Goal: Transaction & Acquisition: Purchase product/service

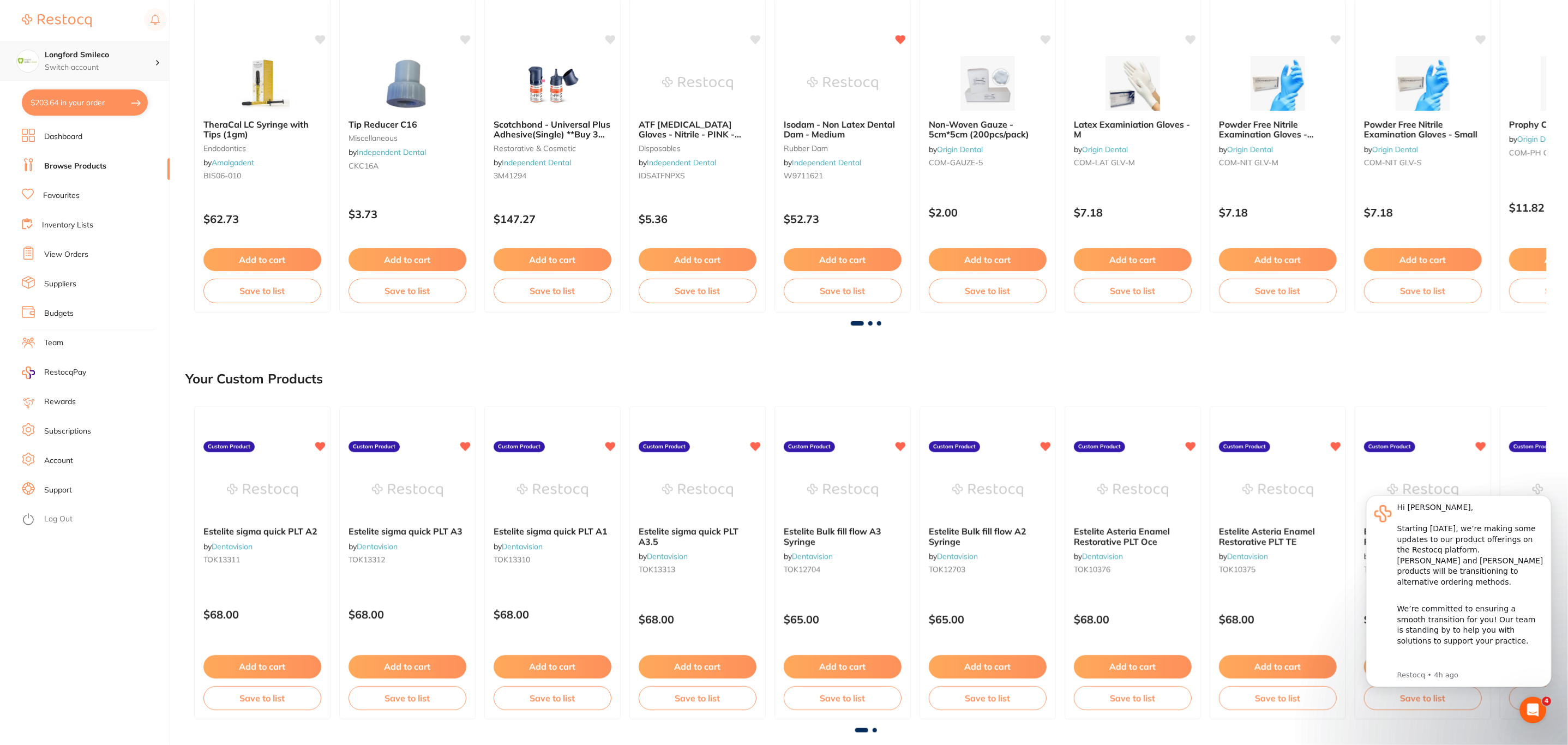
click at [127, 61] on div "Longford Smileco Switch account" at bounding box center [99, 61] width 110 height 23
click at [119, 213] on h4 "Experteeth Chatswood" at bounding box center [104, 209] width 113 height 11
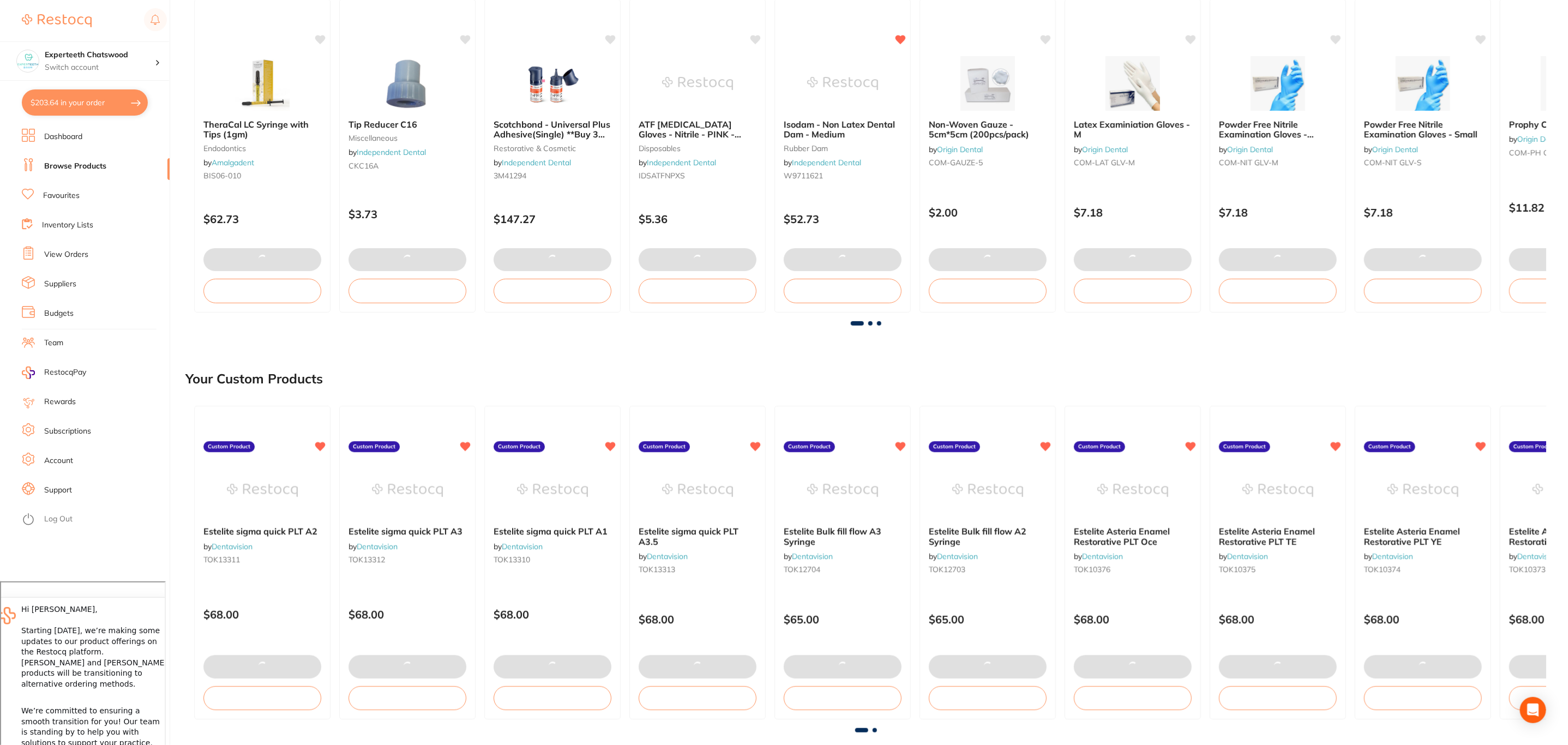
checkbox input "false"
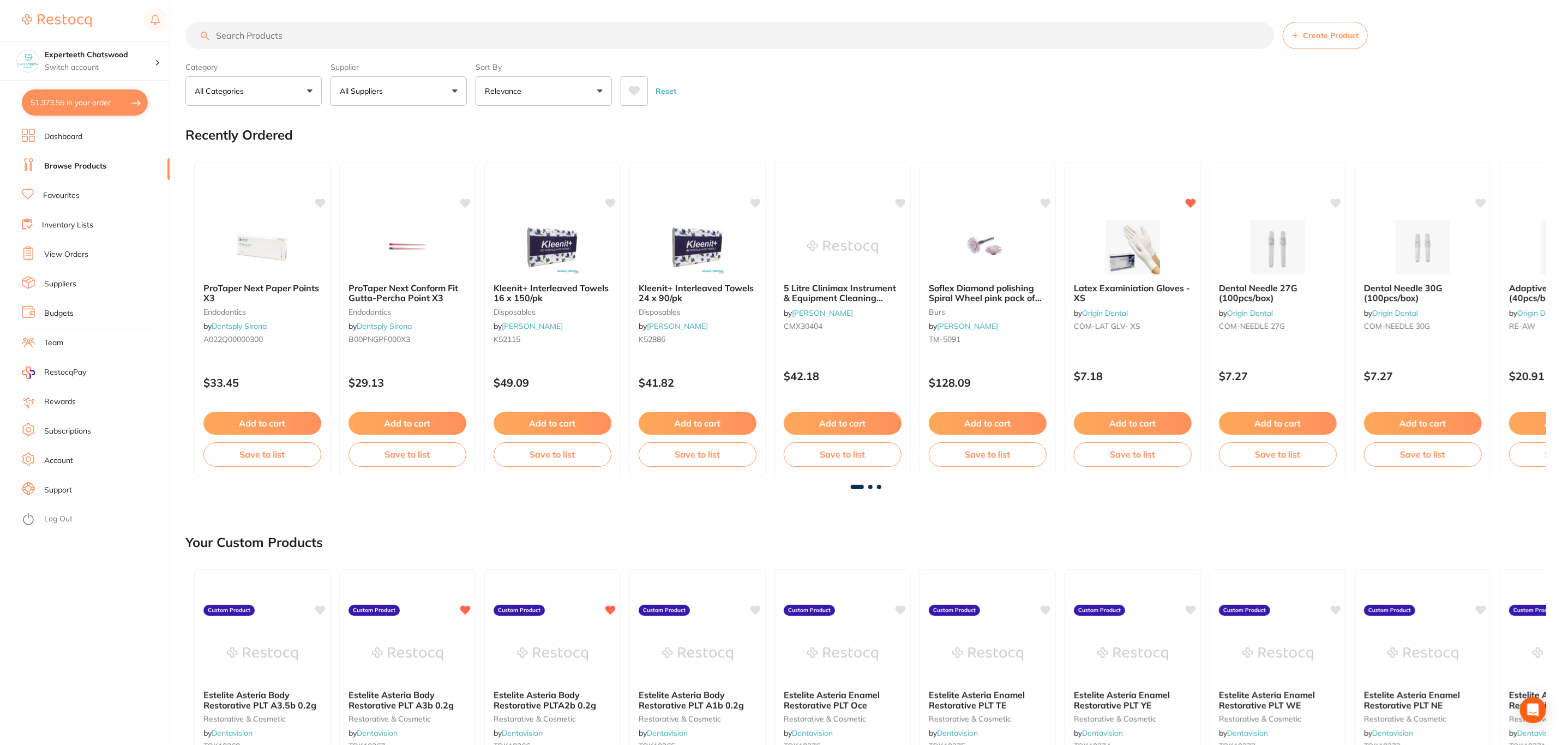
click at [95, 101] on button "$1,373.55 in your order" at bounding box center [85, 102] width 126 height 26
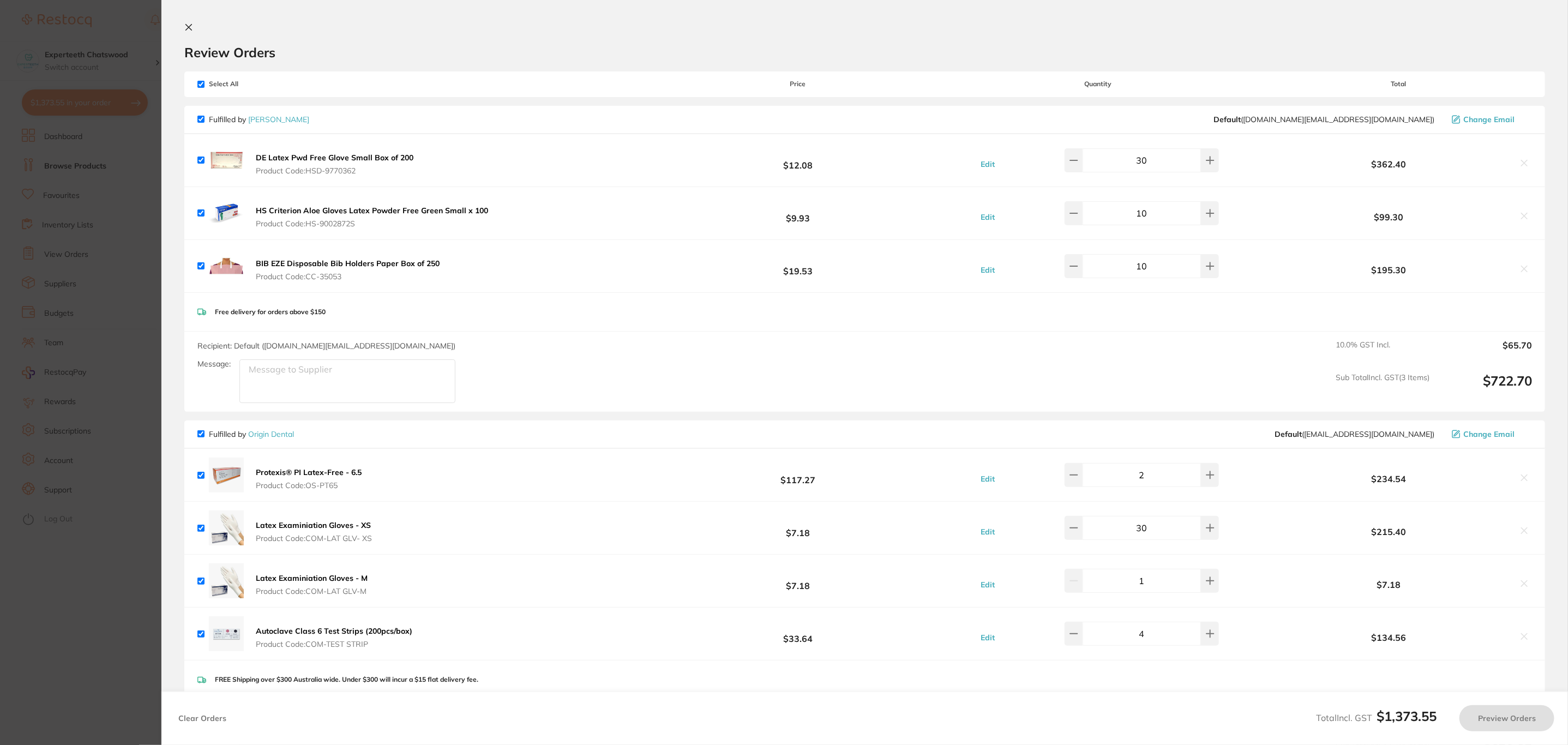
checkbox input "true"
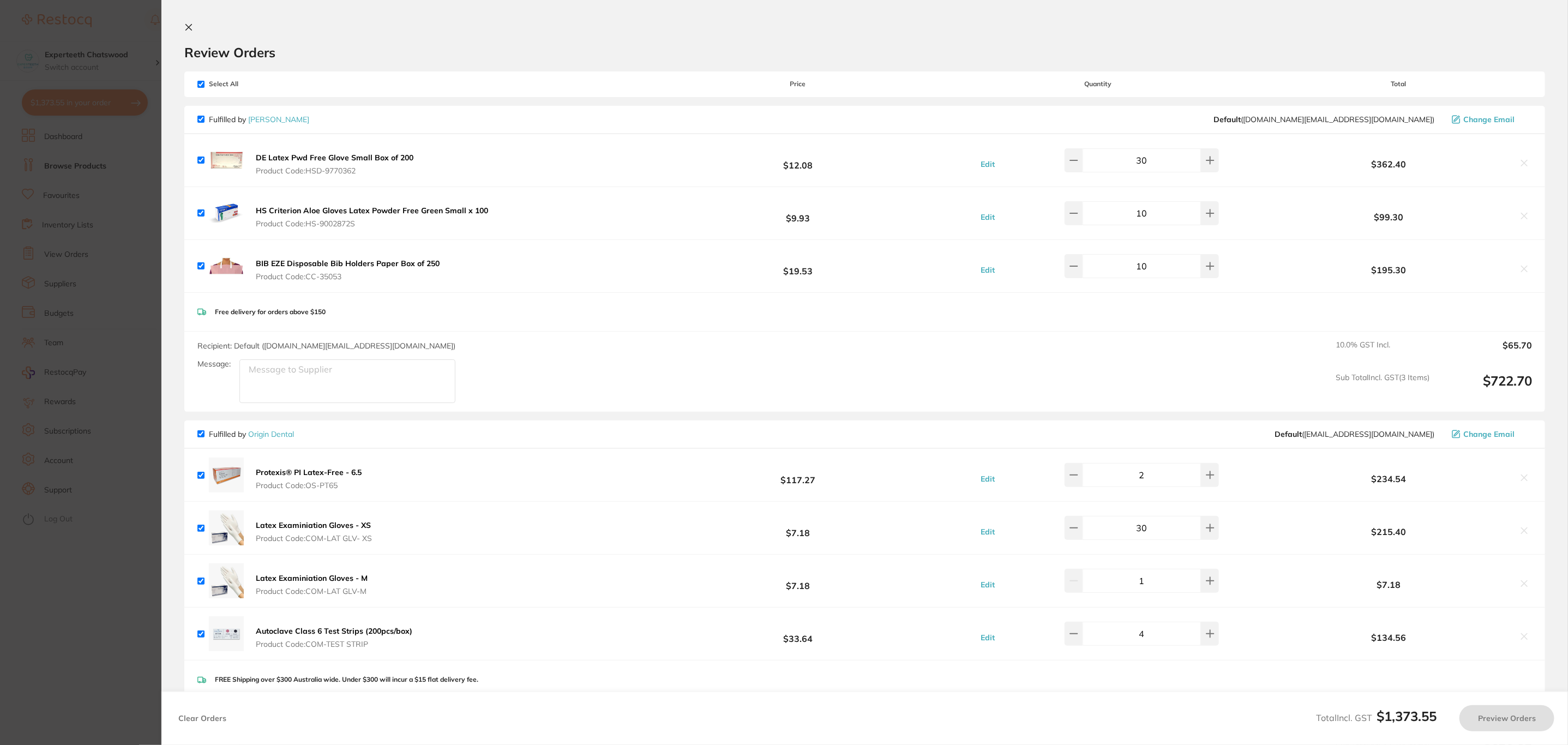
checkbox input "true"
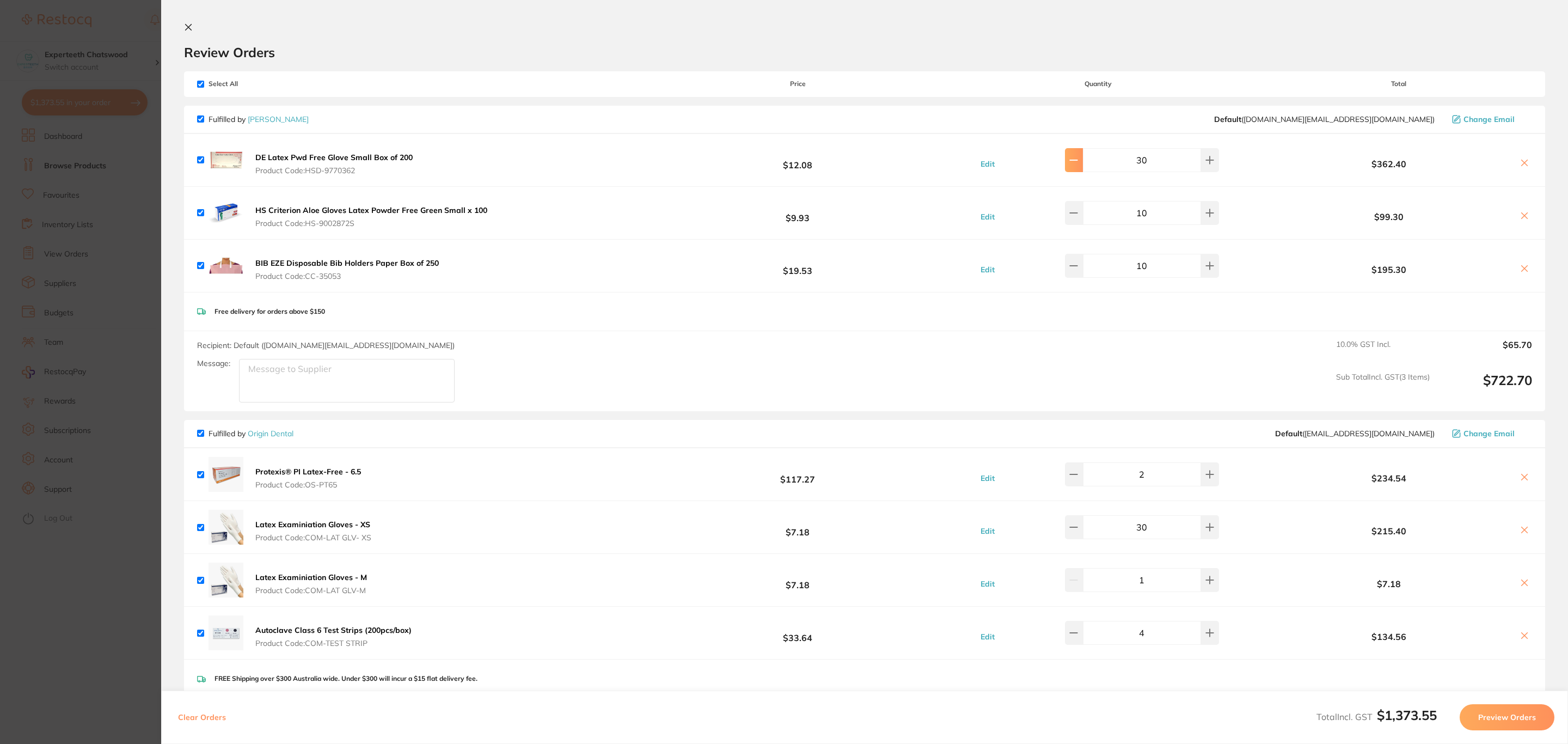
click at [1069, 159] on button at bounding box center [1074, 160] width 18 height 24
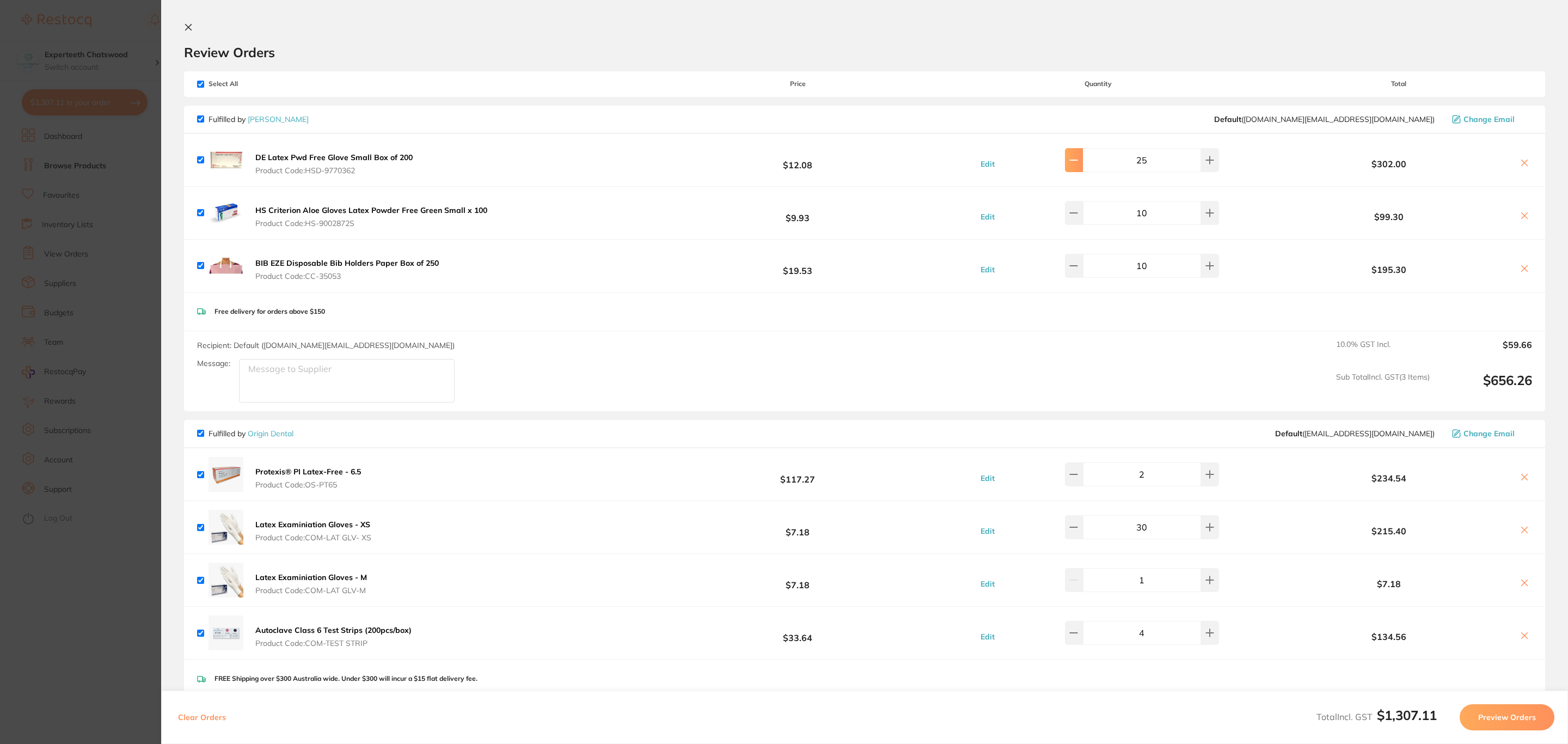
click at [1069, 159] on button at bounding box center [1074, 160] width 18 height 24
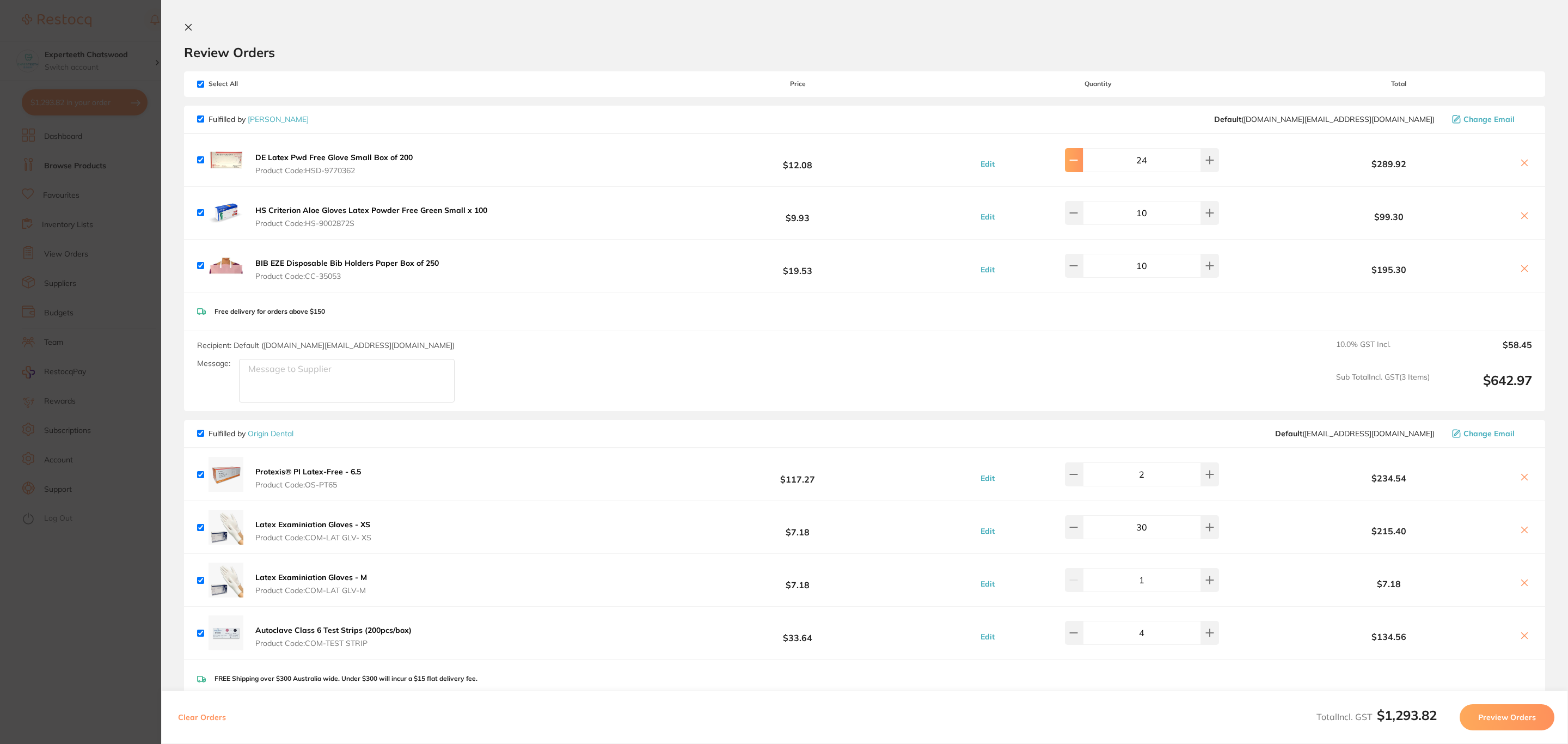
click at [1069, 159] on button at bounding box center [1074, 160] width 18 height 24
click at [1068, 159] on div "22" at bounding box center [1132, 160] width 175 height 24
click at [1079, 152] on button at bounding box center [1074, 160] width 18 height 24
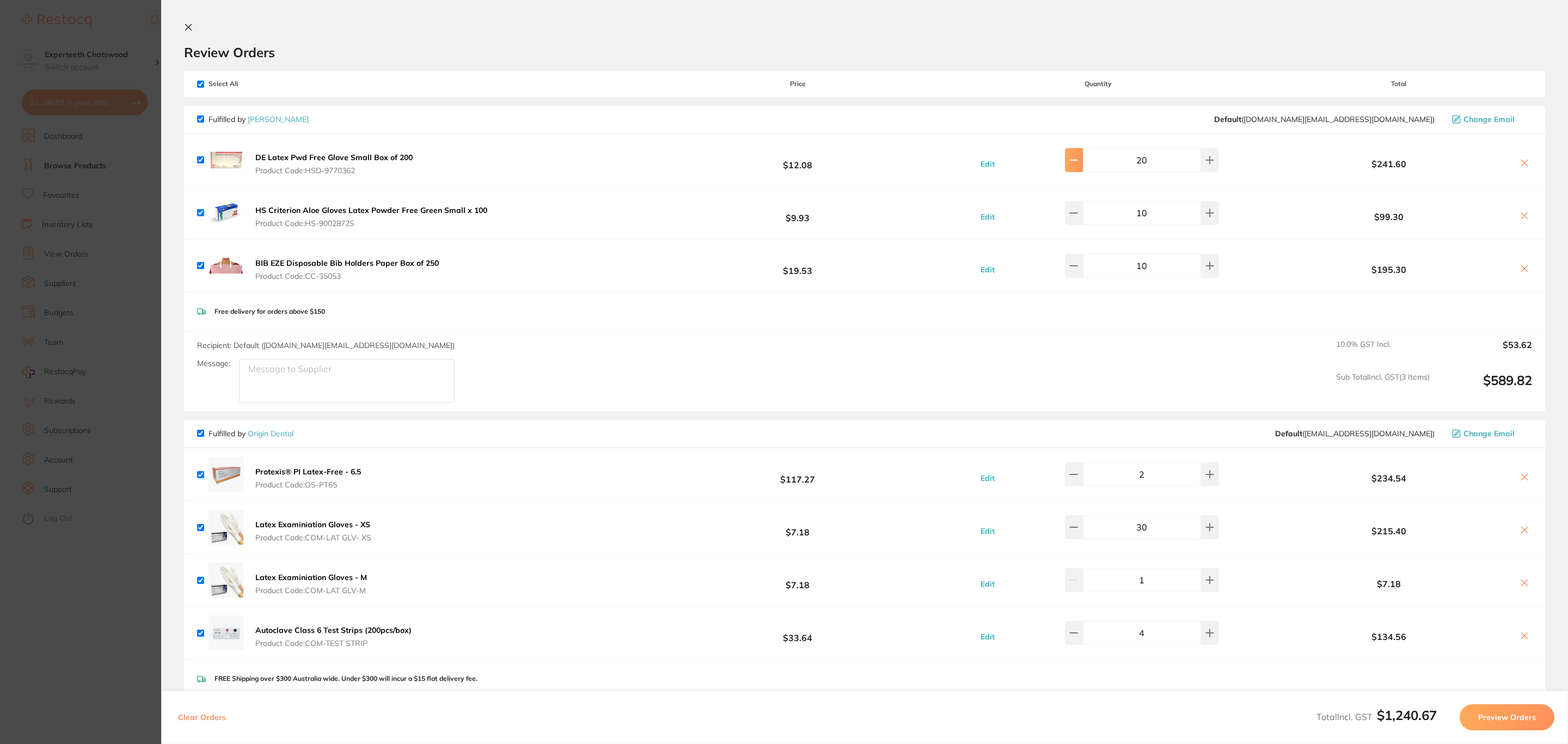
click at [1072, 163] on button at bounding box center [1074, 160] width 18 height 24
click at [1211, 163] on button at bounding box center [1210, 160] width 18 height 24
type input "20"
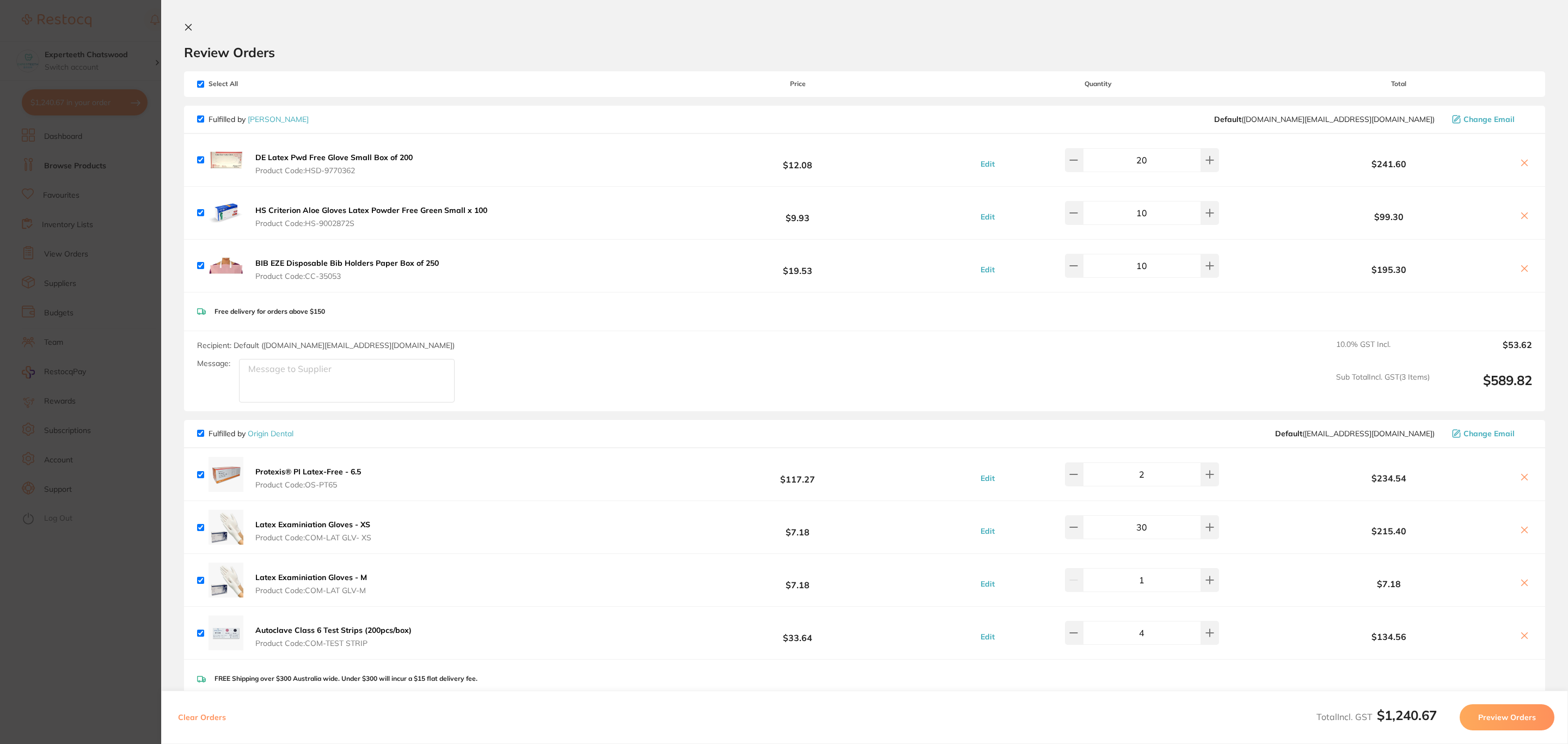
click at [1524, 216] on icon at bounding box center [1524, 216] width 9 height 9
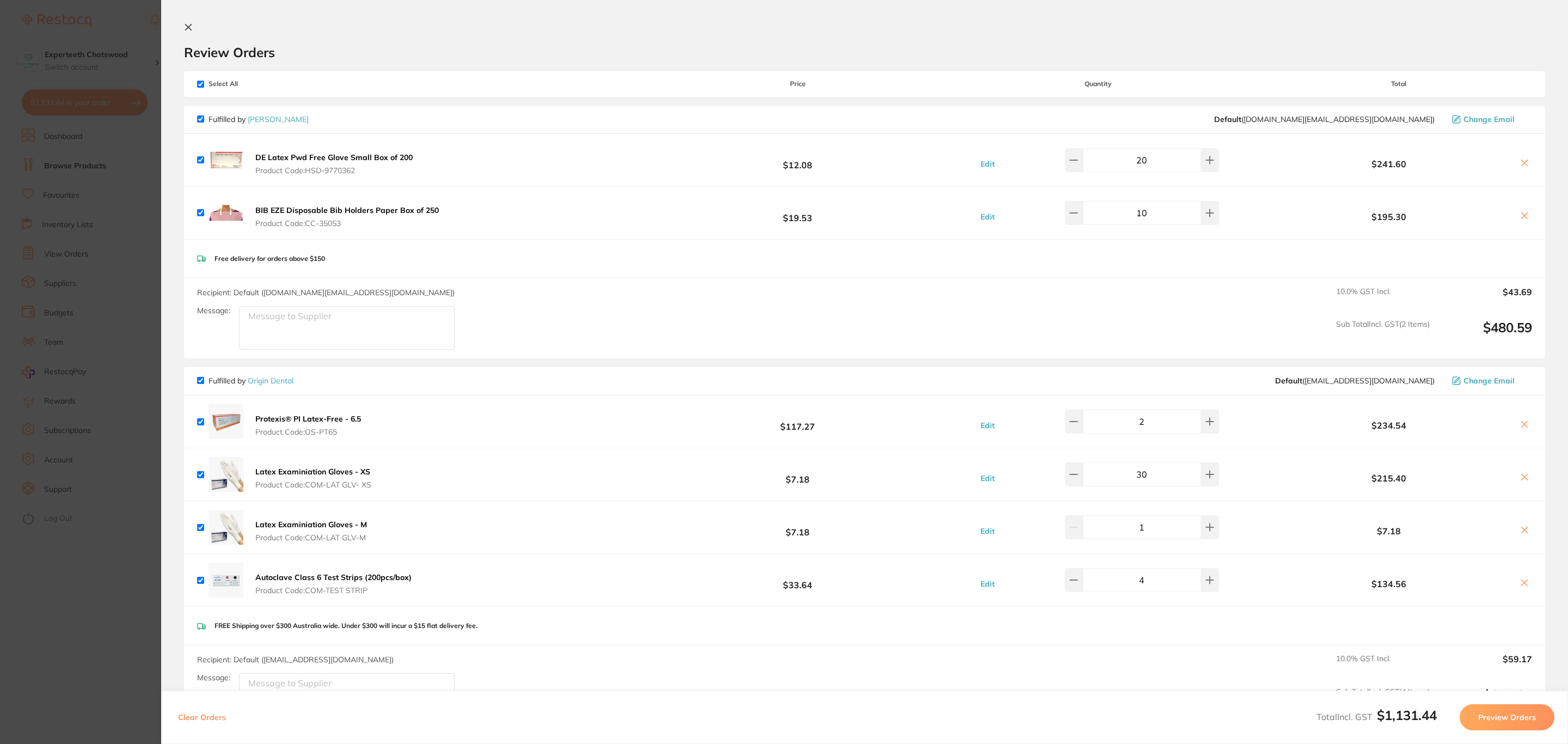
click at [1523, 220] on button at bounding box center [1524, 216] width 15 height 12
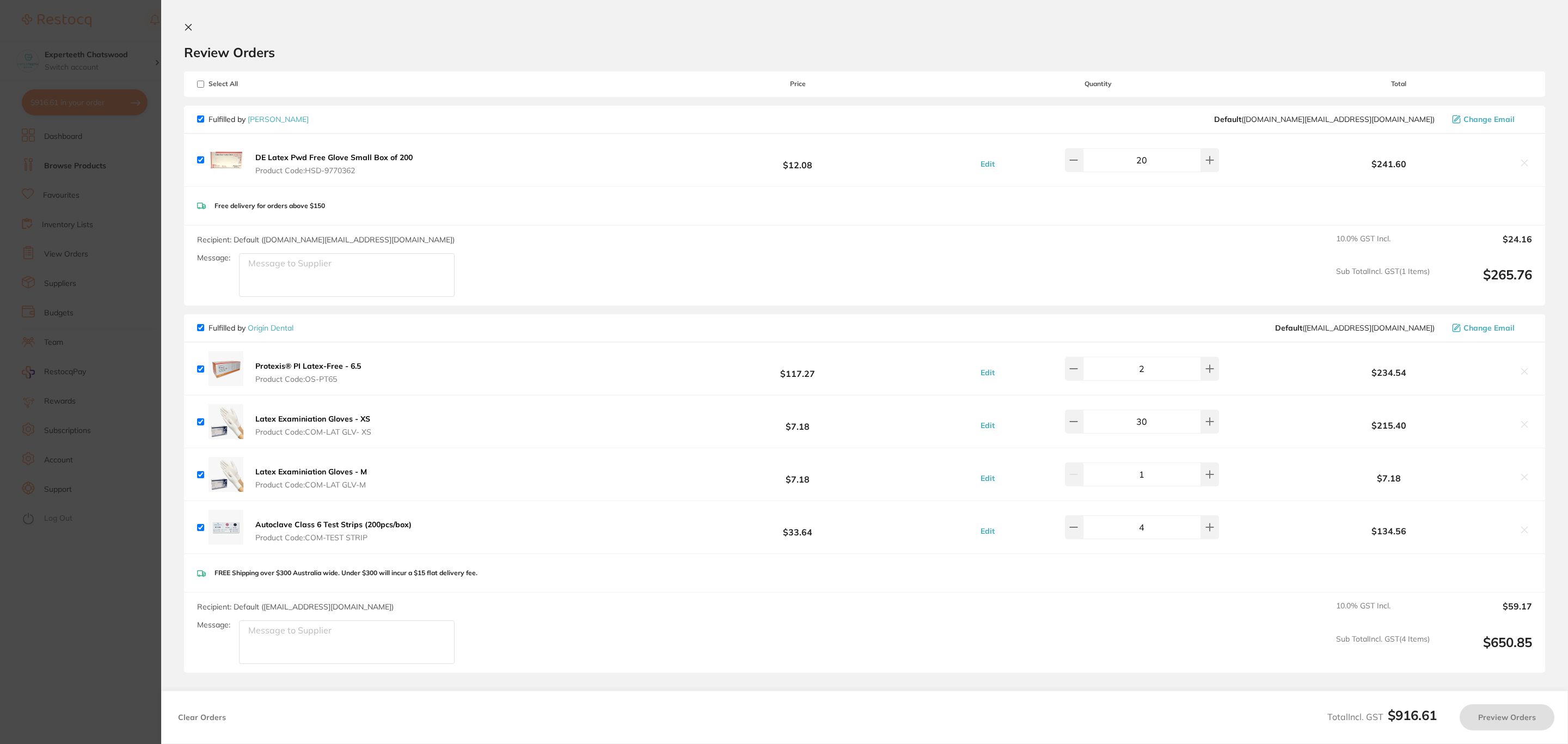
checkbox input "true"
click at [75, 36] on section "Update RRP Set your pre negotiated price for this item. Item Agreed RRP (excl. …" at bounding box center [784, 372] width 1568 height 744
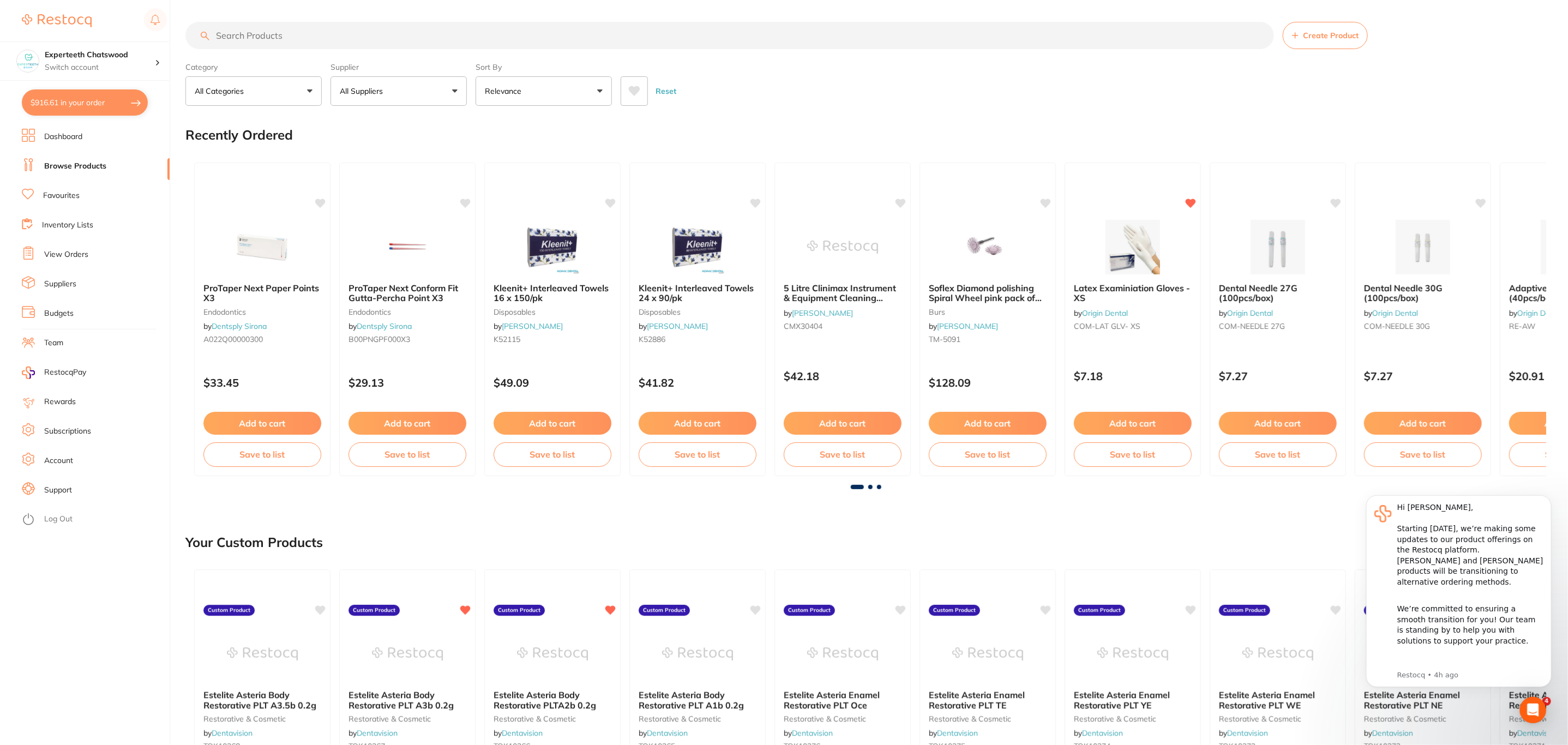
click at [276, 40] on input "search" at bounding box center [729, 35] width 1088 height 27
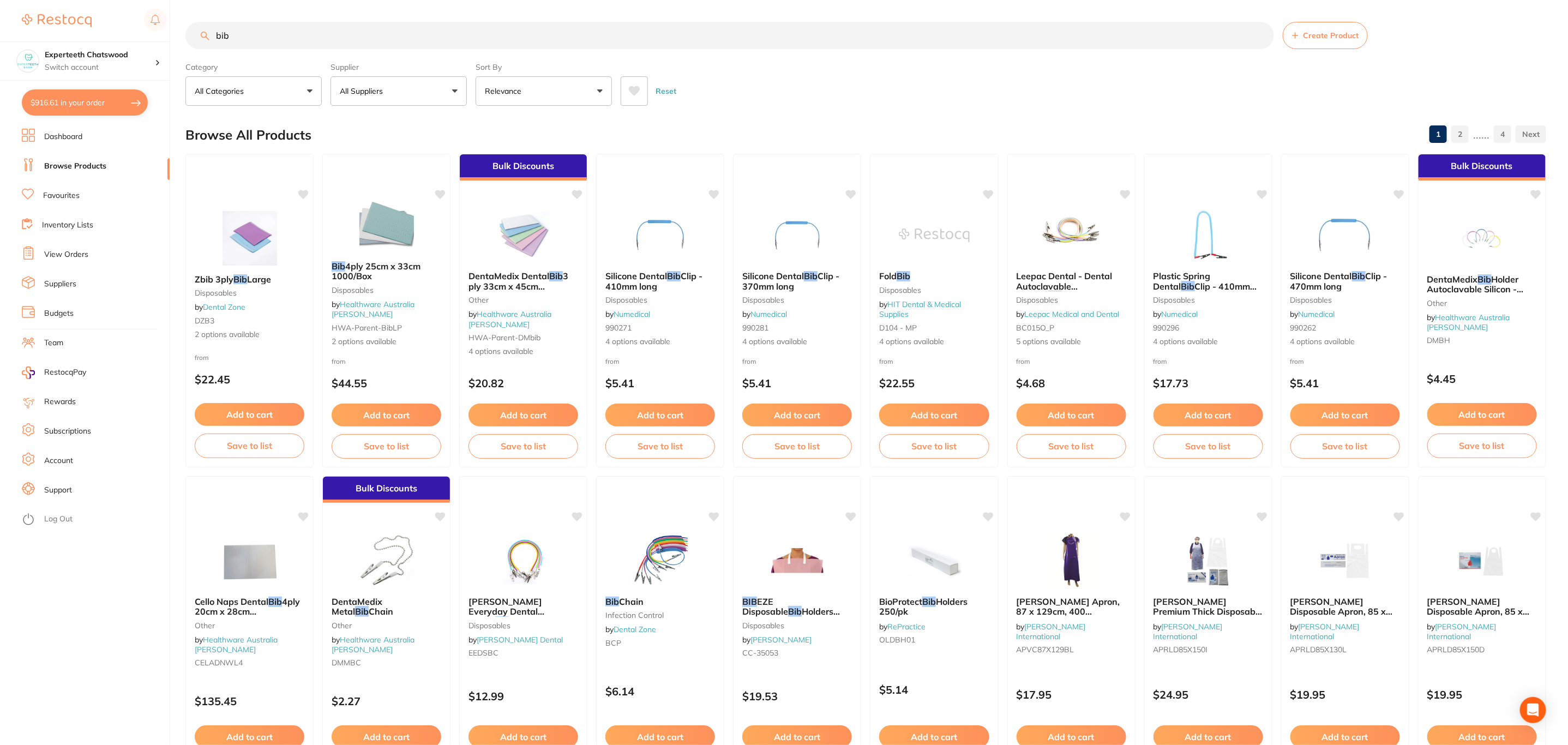
click at [426, 91] on button "All Suppliers" at bounding box center [399, 91] width 137 height 29
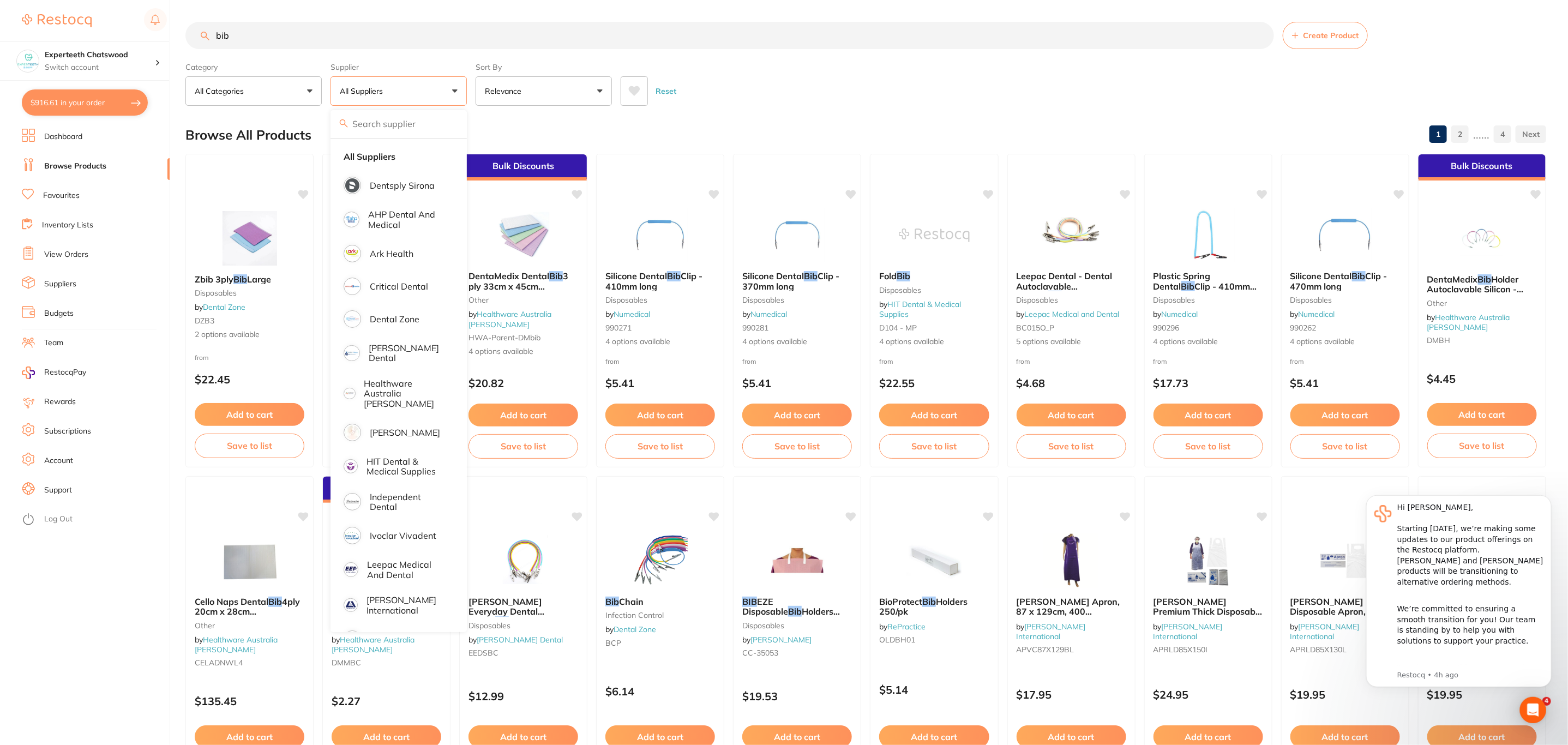
click at [902, 77] on div "Reset" at bounding box center [1079, 87] width 917 height 38
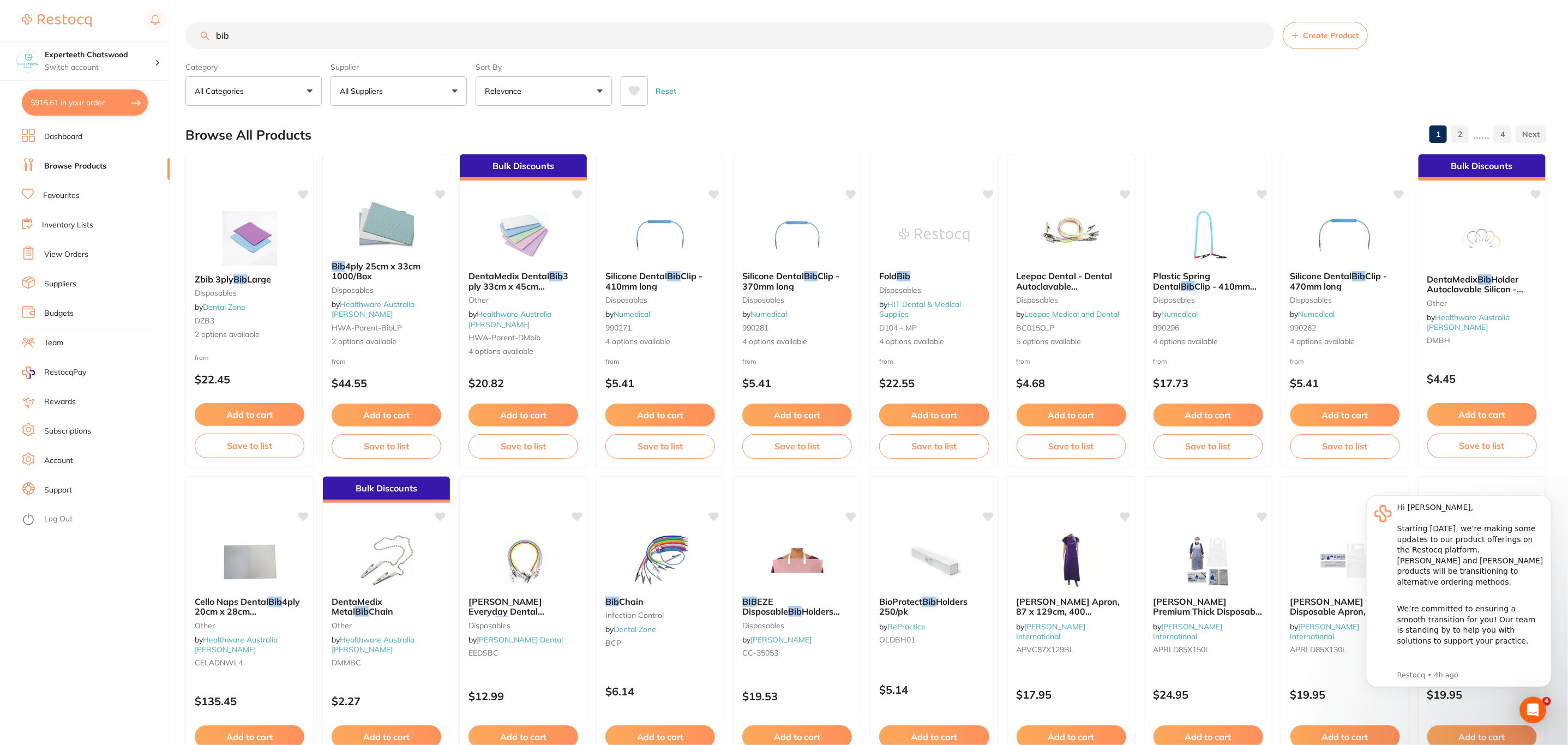
click at [72, 107] on button "$916.61 in your order" at bounding box center [85, 102] width 126 height 26
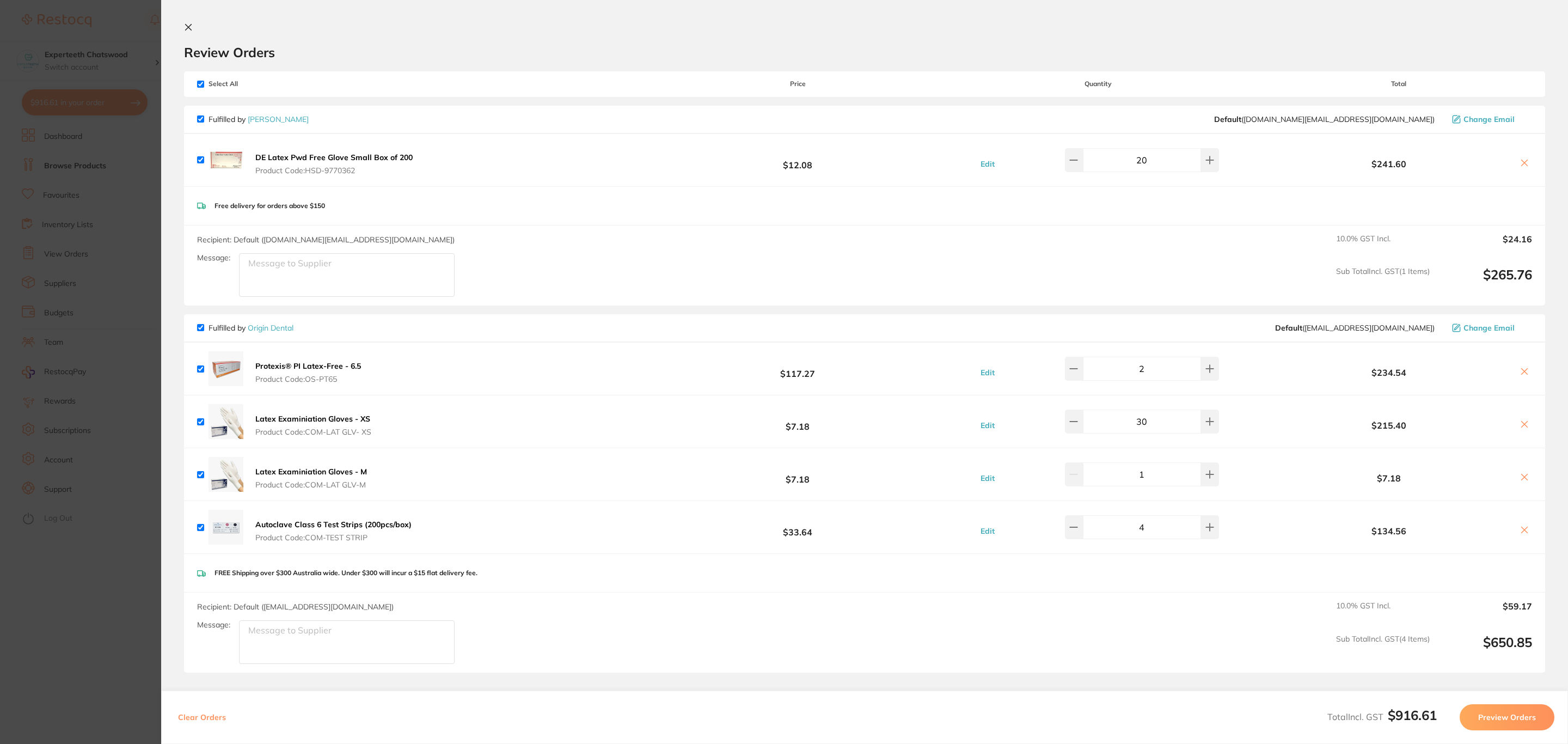
click at [111, 33] on section "Update RRP Set your pre negotiated price for this item. Item Agreed RRP (excl. …" at bounding box center [784, 372] width 1568 height 744
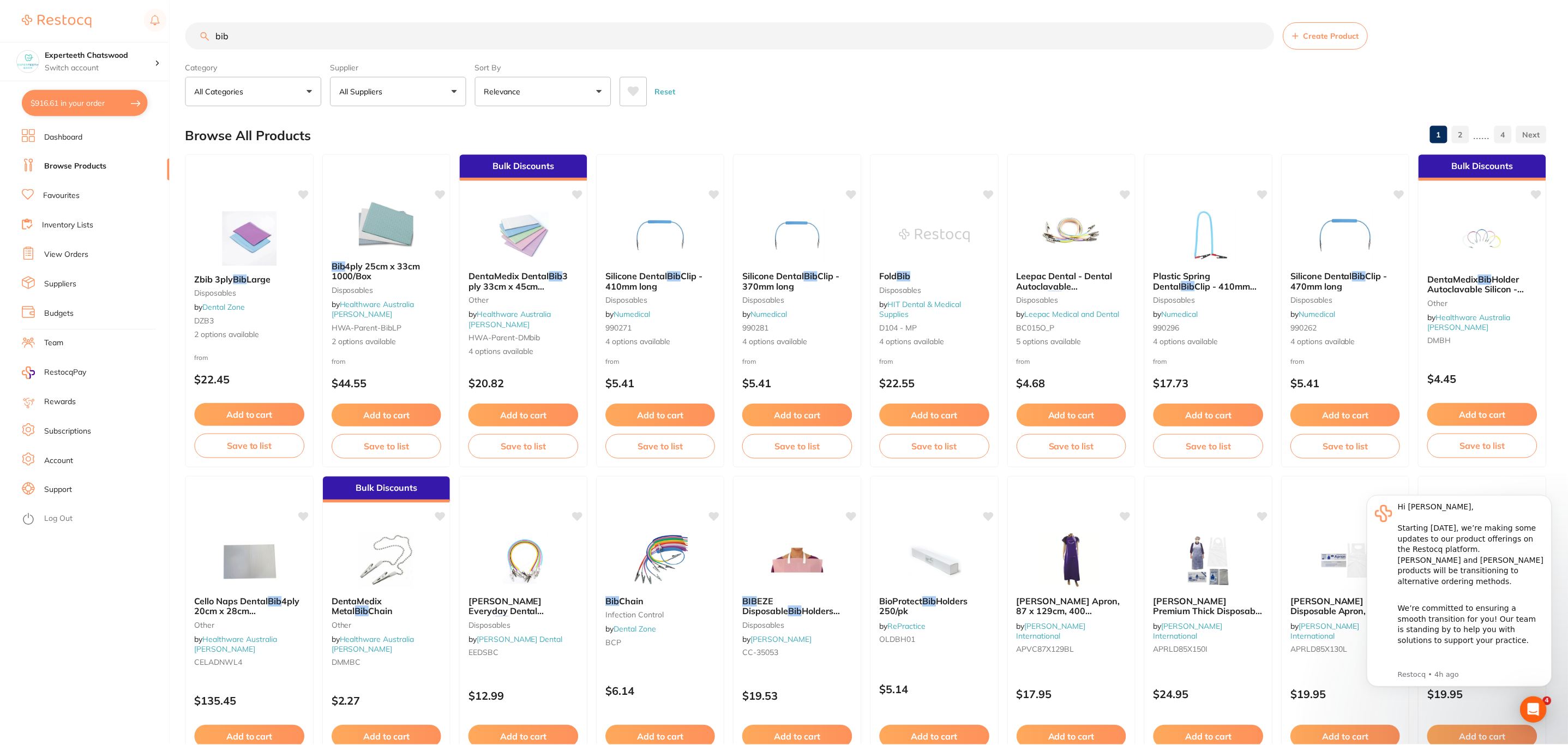
scroll to position [1, 0]
drag, startPoint x: 252, startPoint y: 38, endPoint x: 106, endPoint y: 43, distance: 146.1
click at [106, 43] on div "$916.61 Experteeth Chatswood Switch account Riaz Dental Surgery Experteeth Dent…" at bounding box center [784, 372] width 1568 height 745
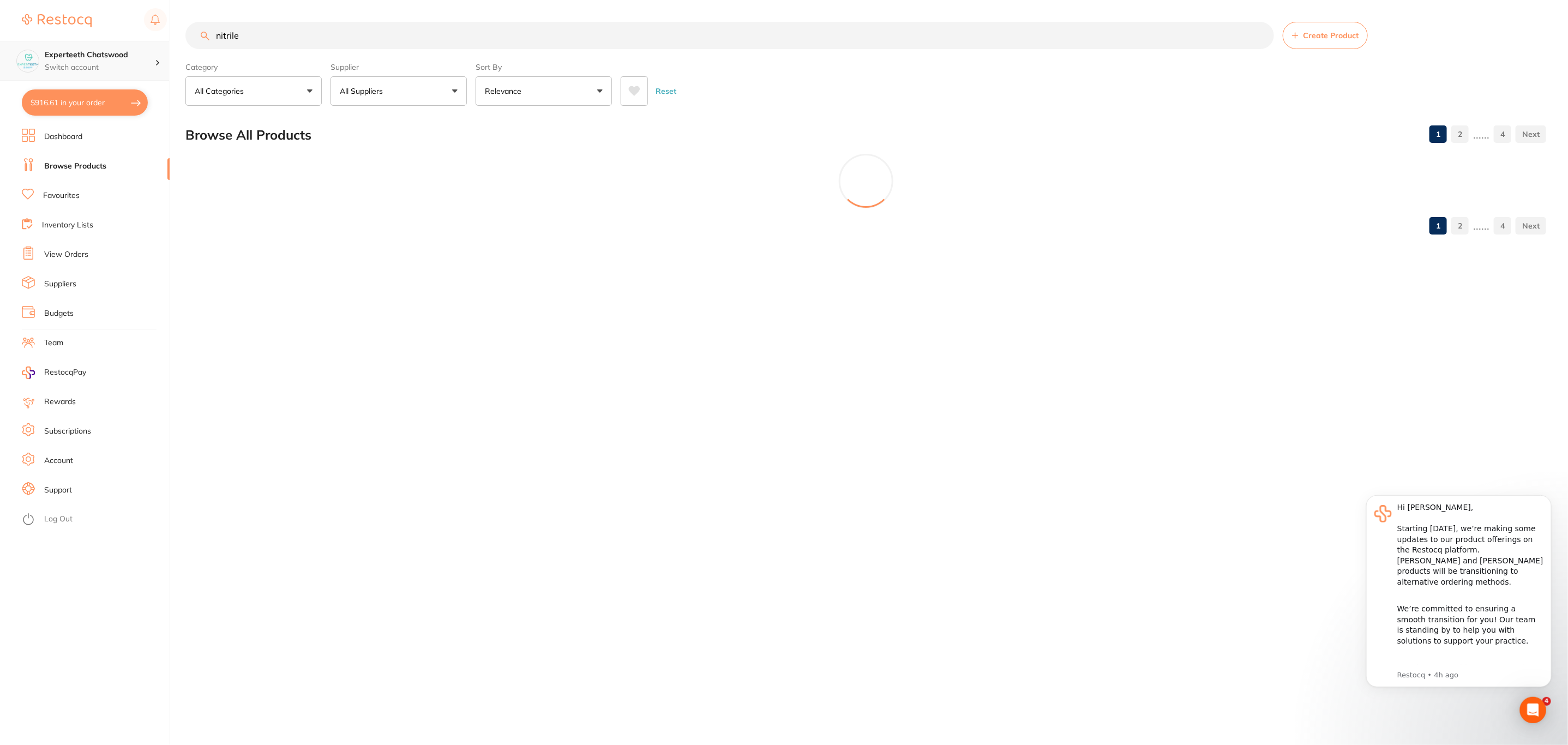
scroll to position [0, 0]
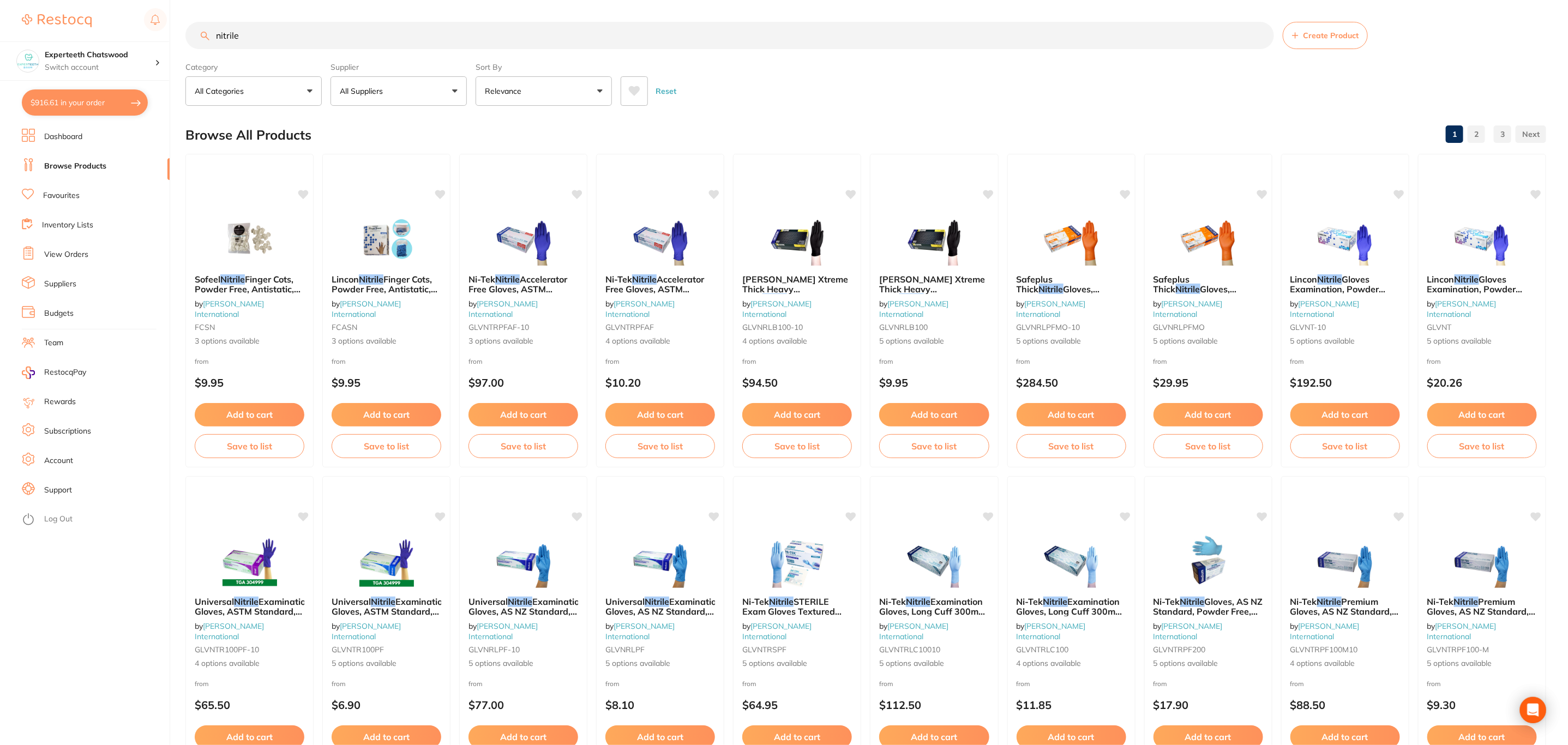
type input "nitrile"
click at [410, 94] on button "All Suppliers" at bounding box center [399, 91] width 137 height 29
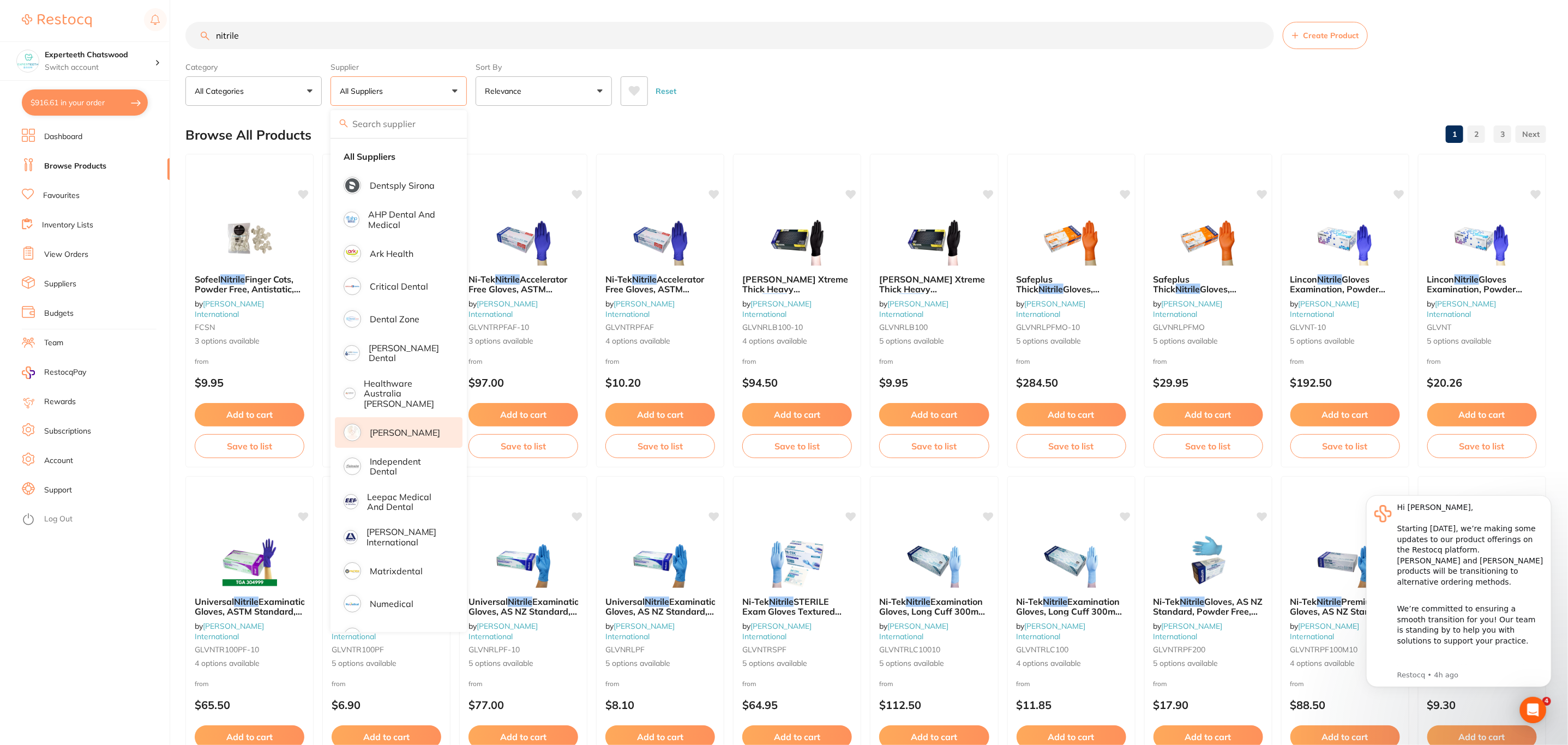
click at [374, 427] on p "[PERSON_NAME]" at bounding box center [404, 432] width 70 height 10
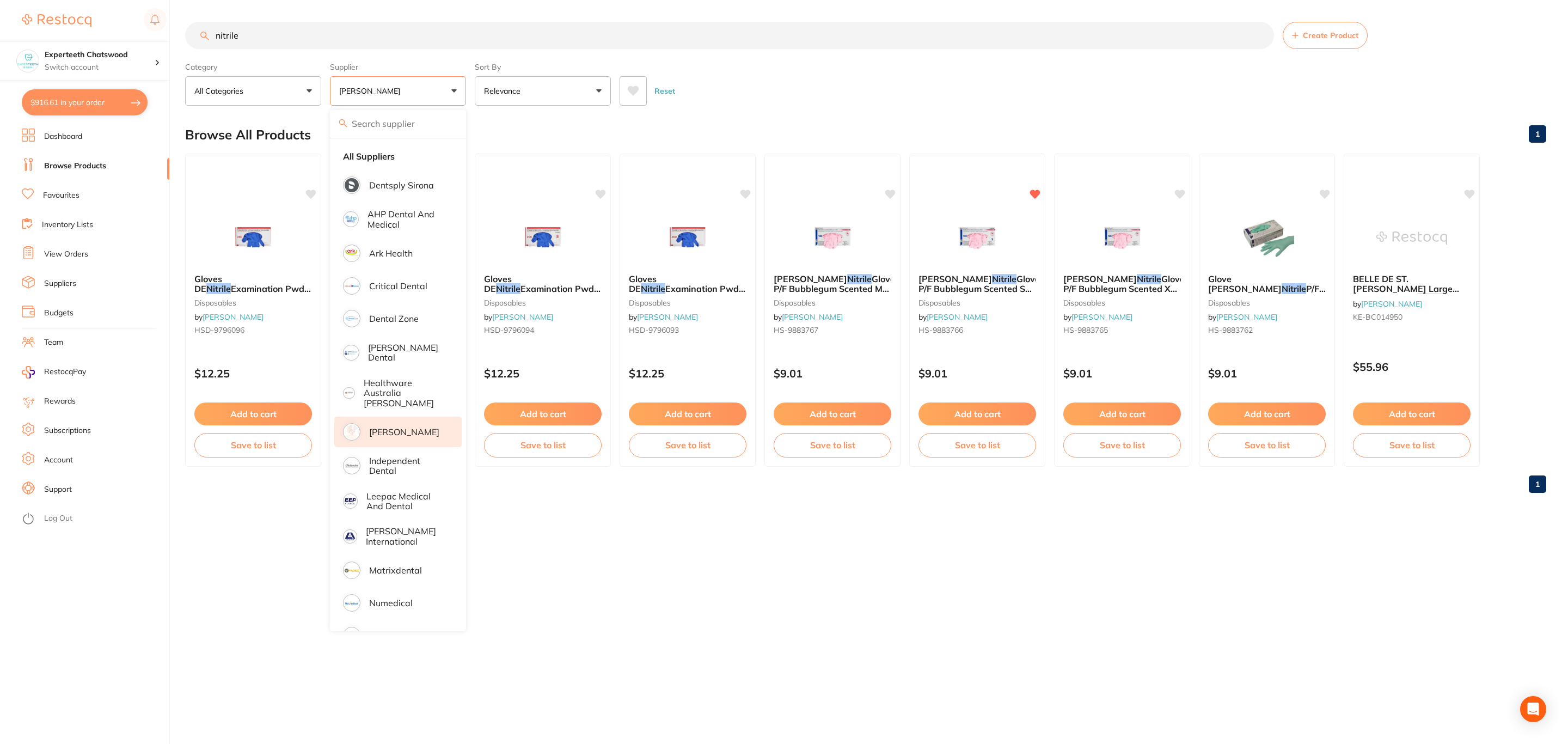
click at [897, 88] on div "Reset" at bounding box center [1079, 86] width 918 height 38
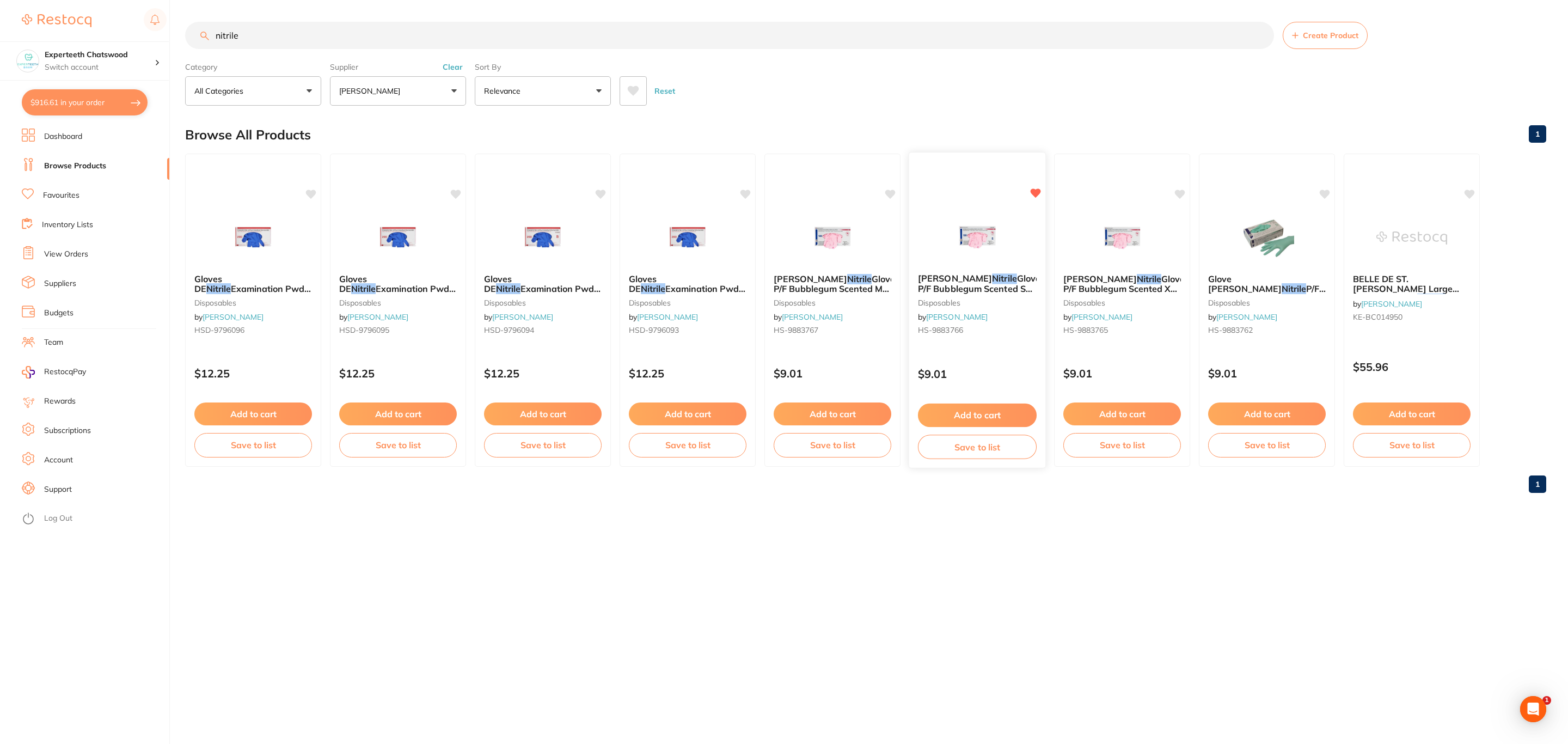
click at [968, 240] on img at bounding box center [976, 237] width 71 height 55
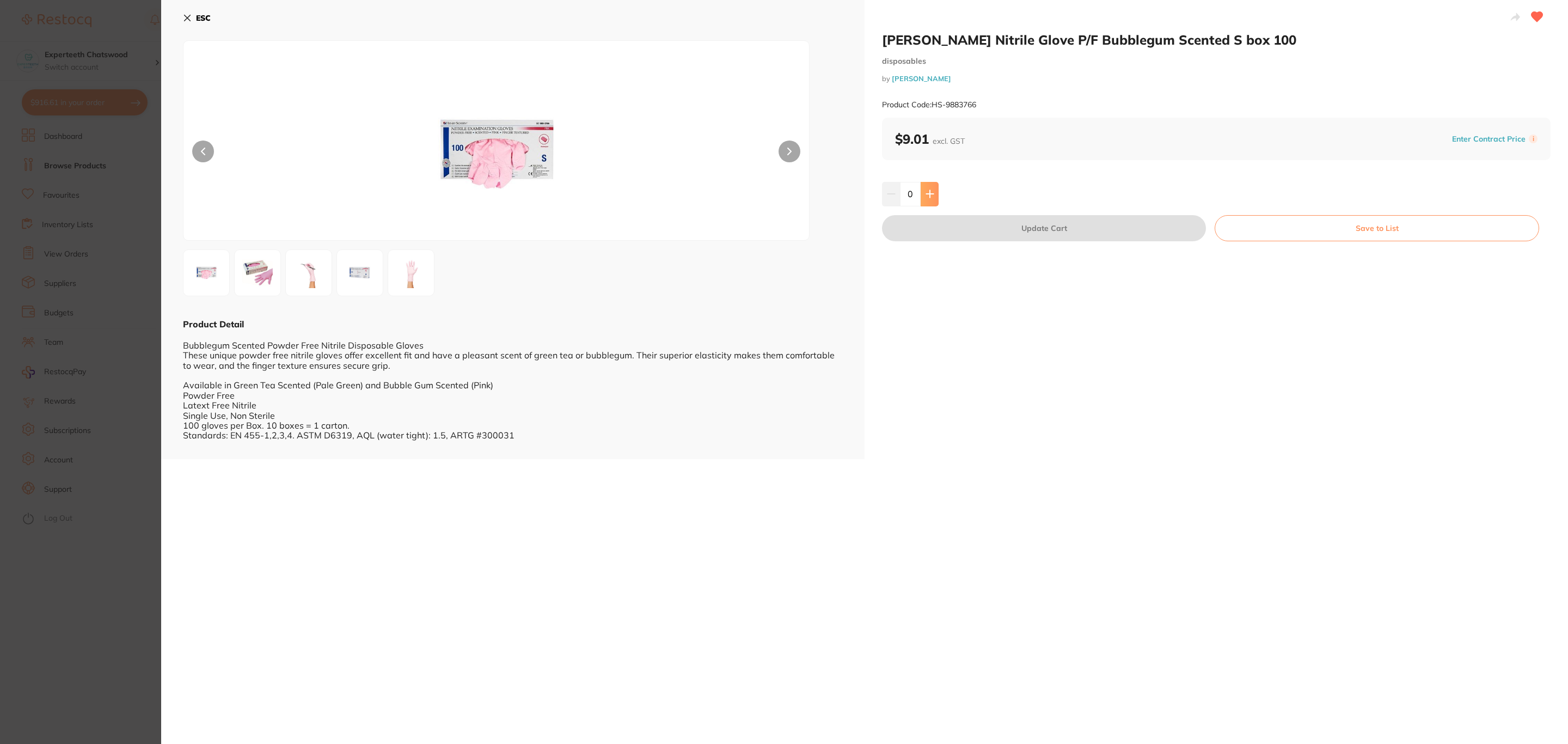
click at [936, 202] on button at bounding box center [930, 194] width 18 height 24
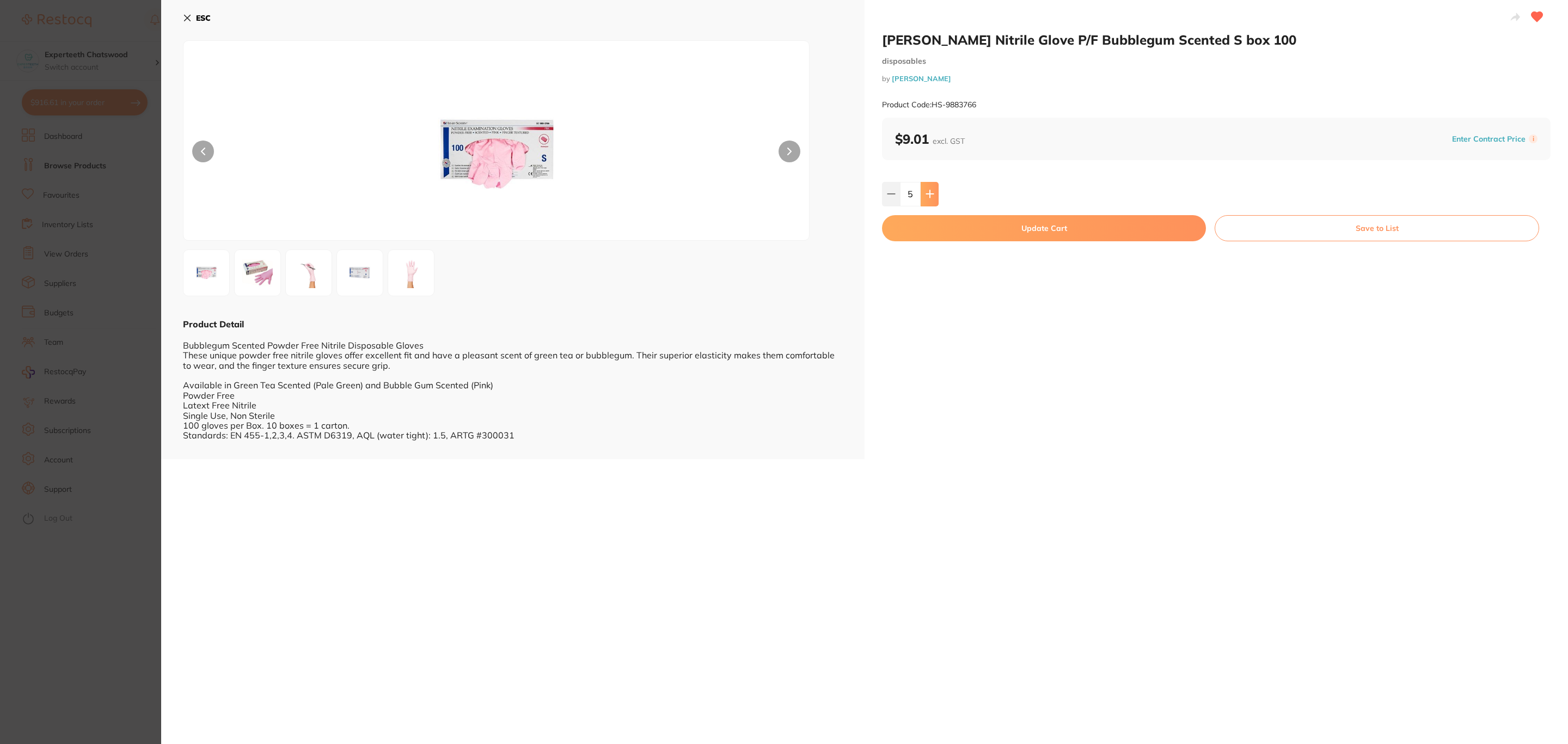
click at [936, 202] on button at bounding box center [930, 194] width 18 height 24
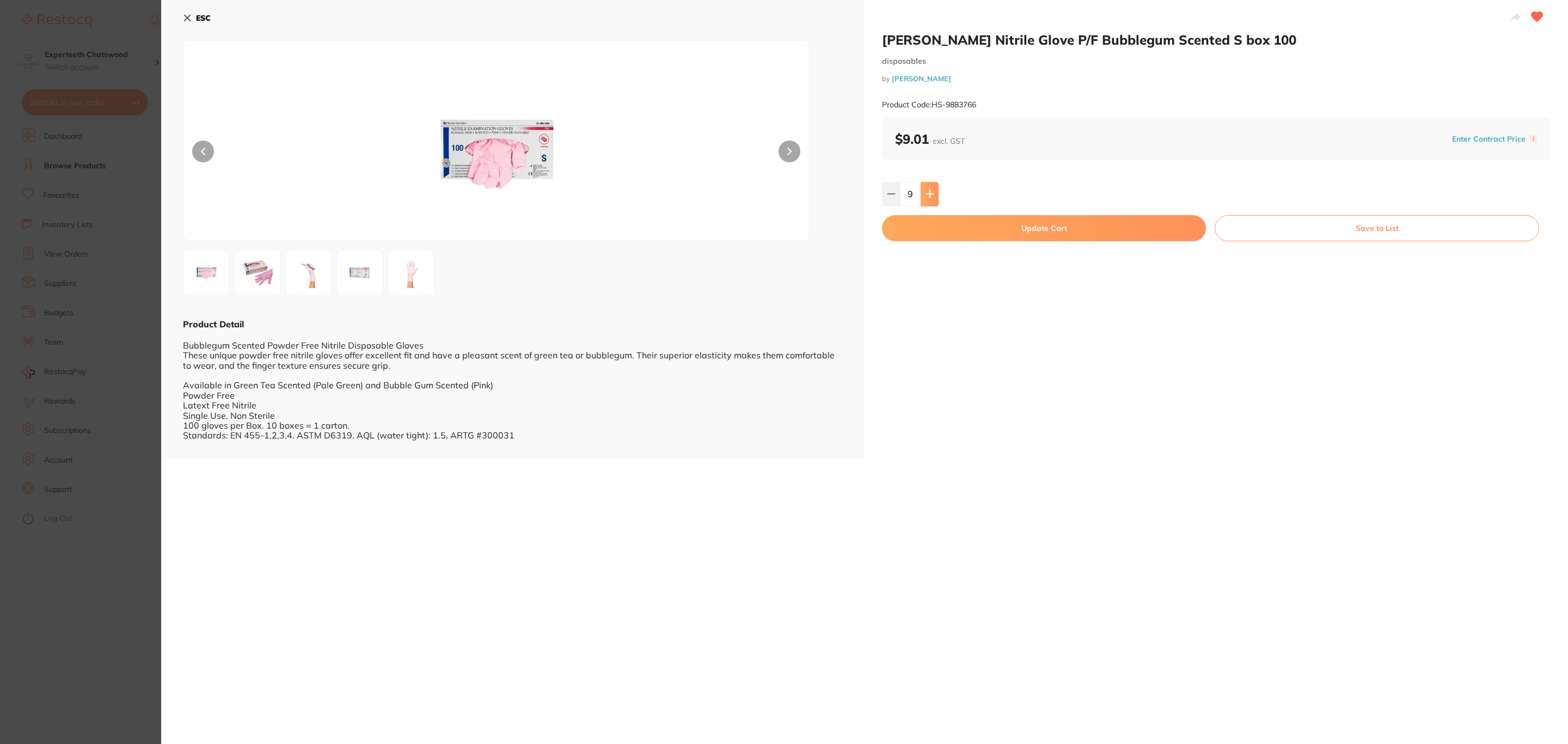
type input "10"
click at [957, 234] on button "Update Cart" at bounding box center [1044, 228] width 324 height 26
checkbox input "false"
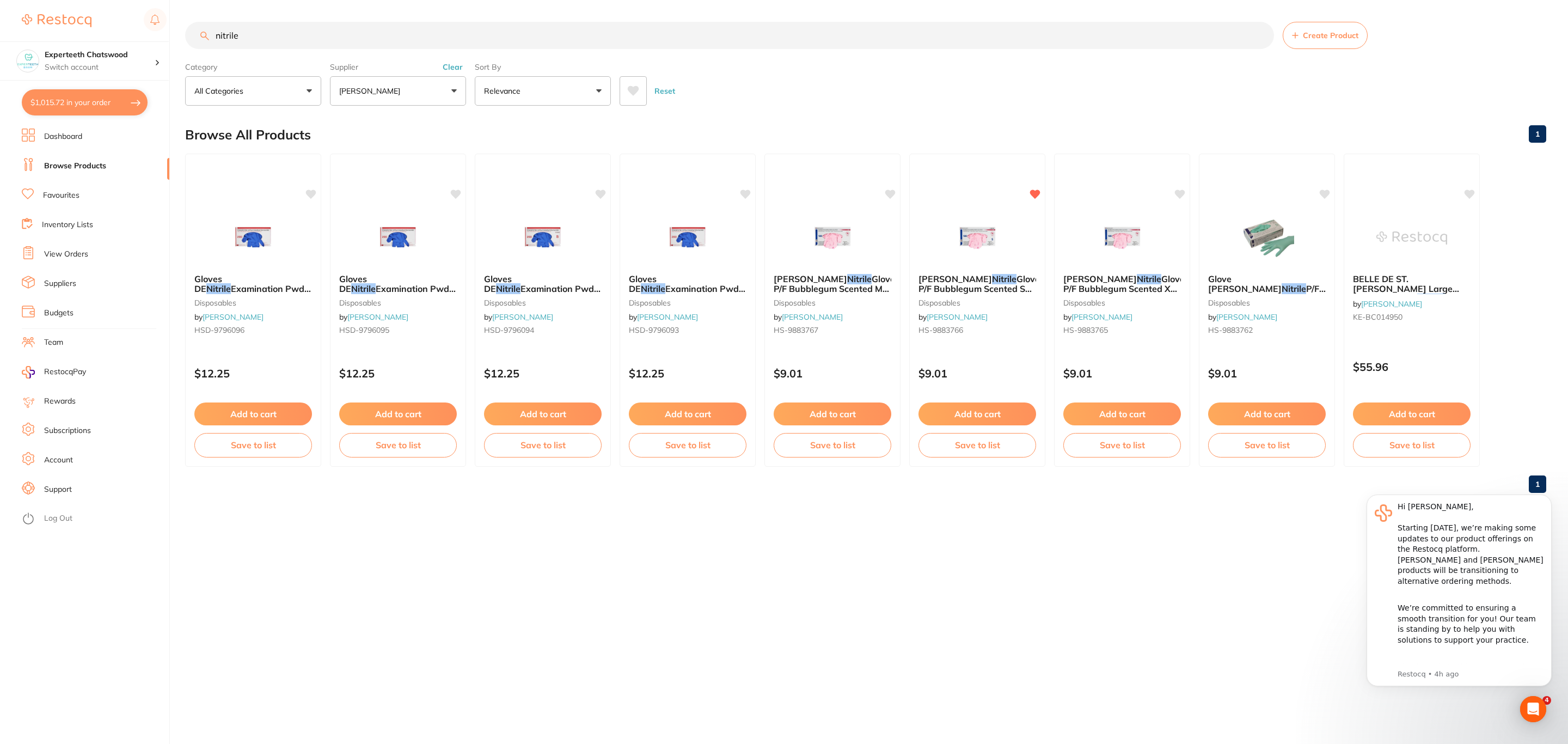
click at [102, 113] on button "$1,015.72 in your order" at bounding box center [85, 102] width 126 height 26
checkbox input "true"
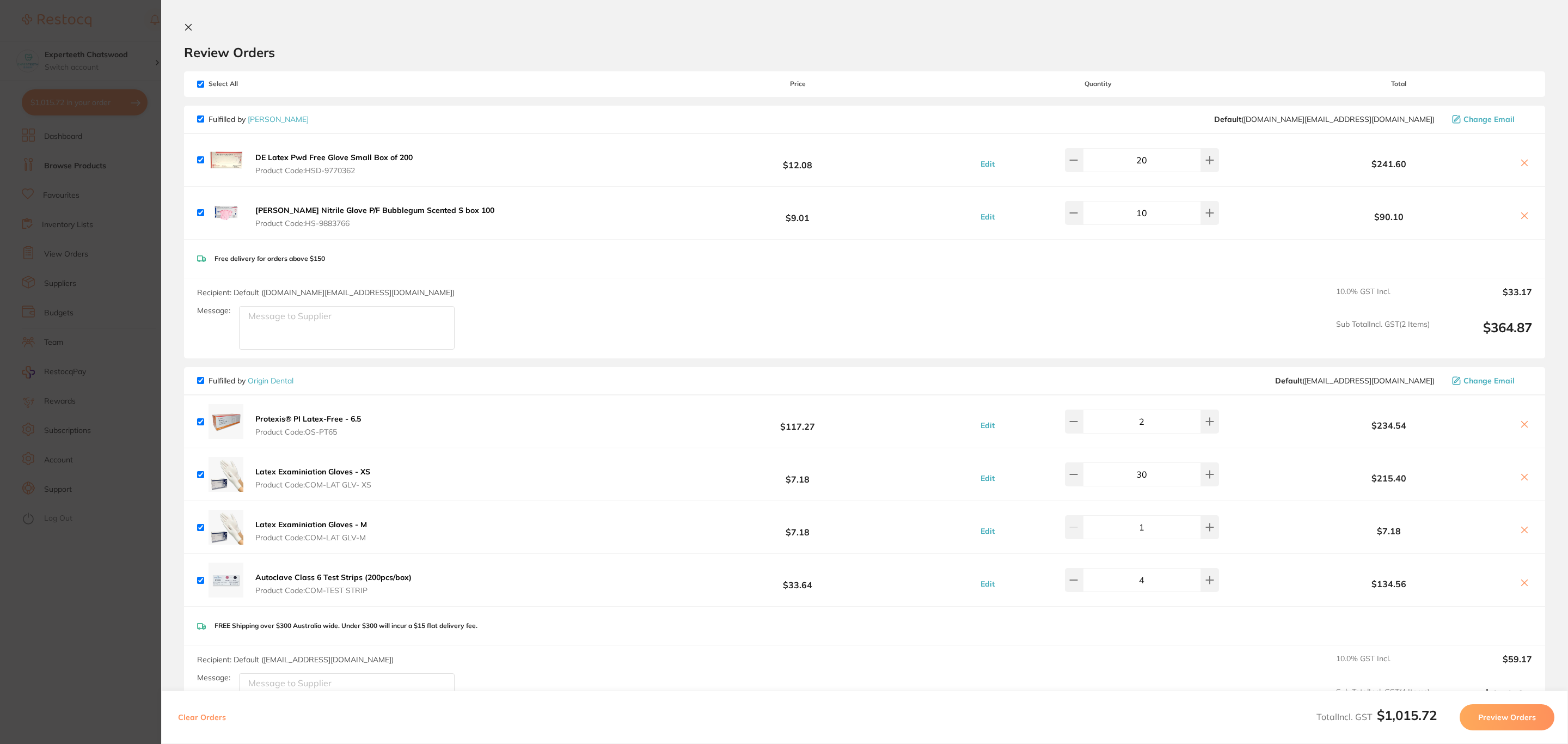
scroll to position [82, 0]
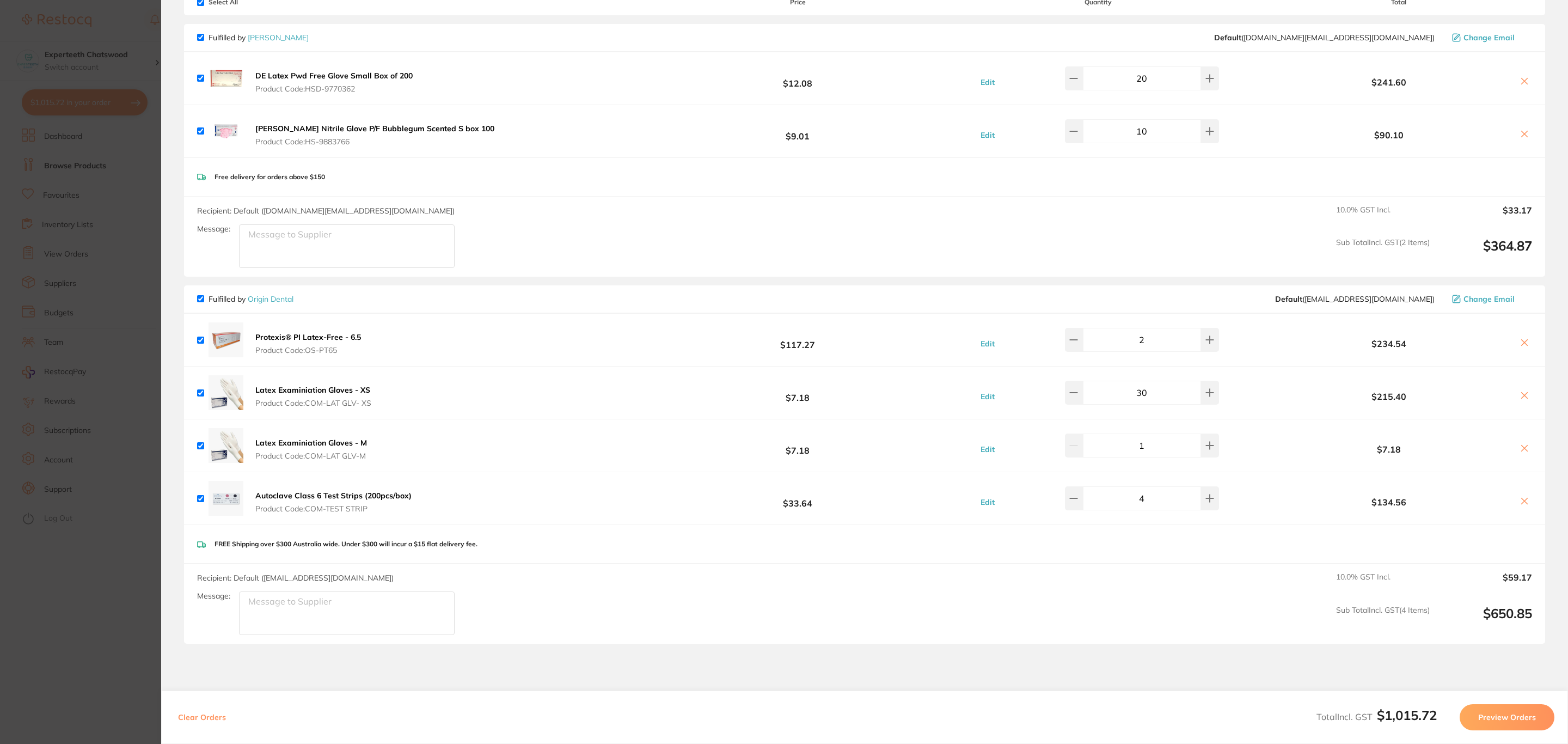
click at [1508, 714] on button "Preview Orders" at bounding box center [1507, 717] width 95 height 26
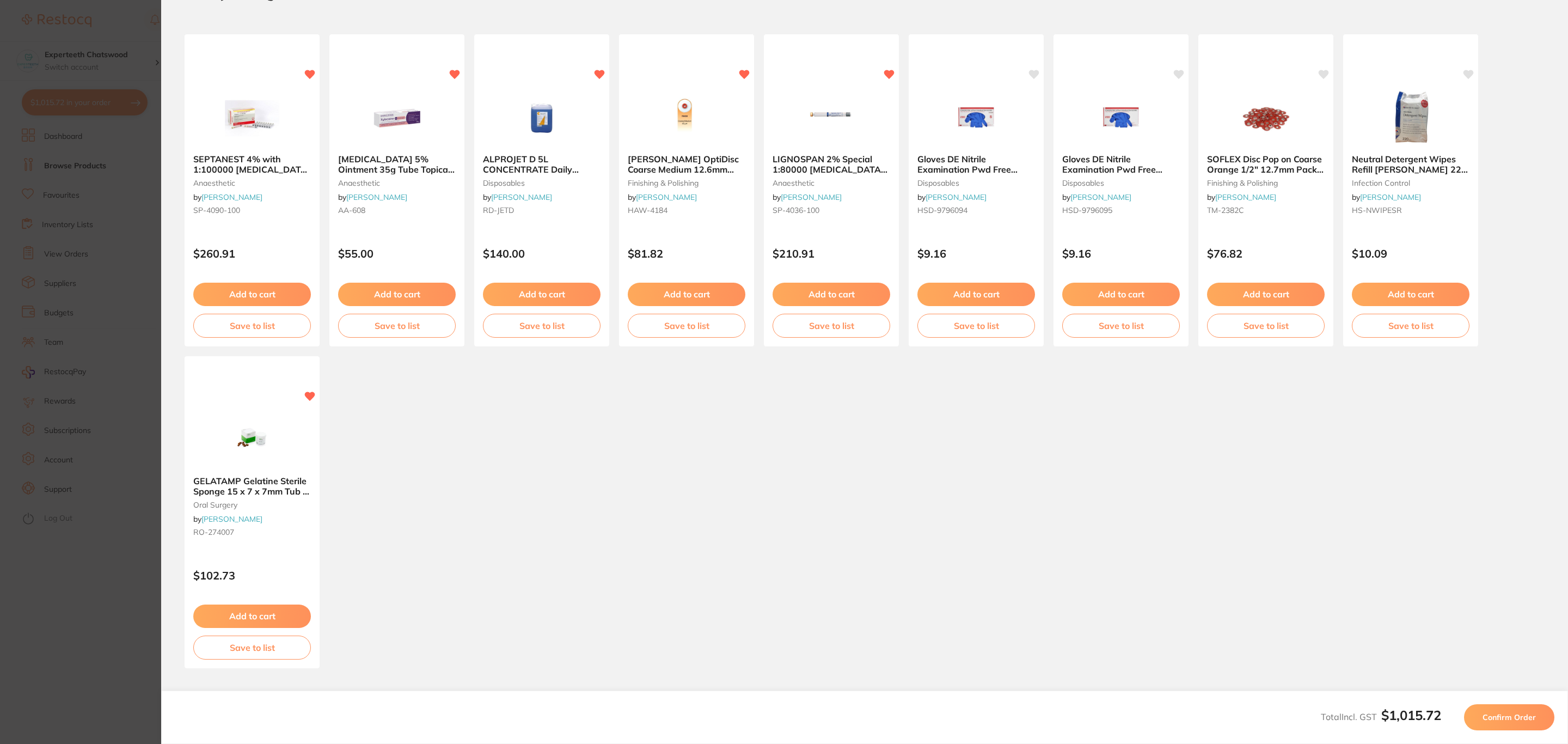
scroll to position [0, 0]
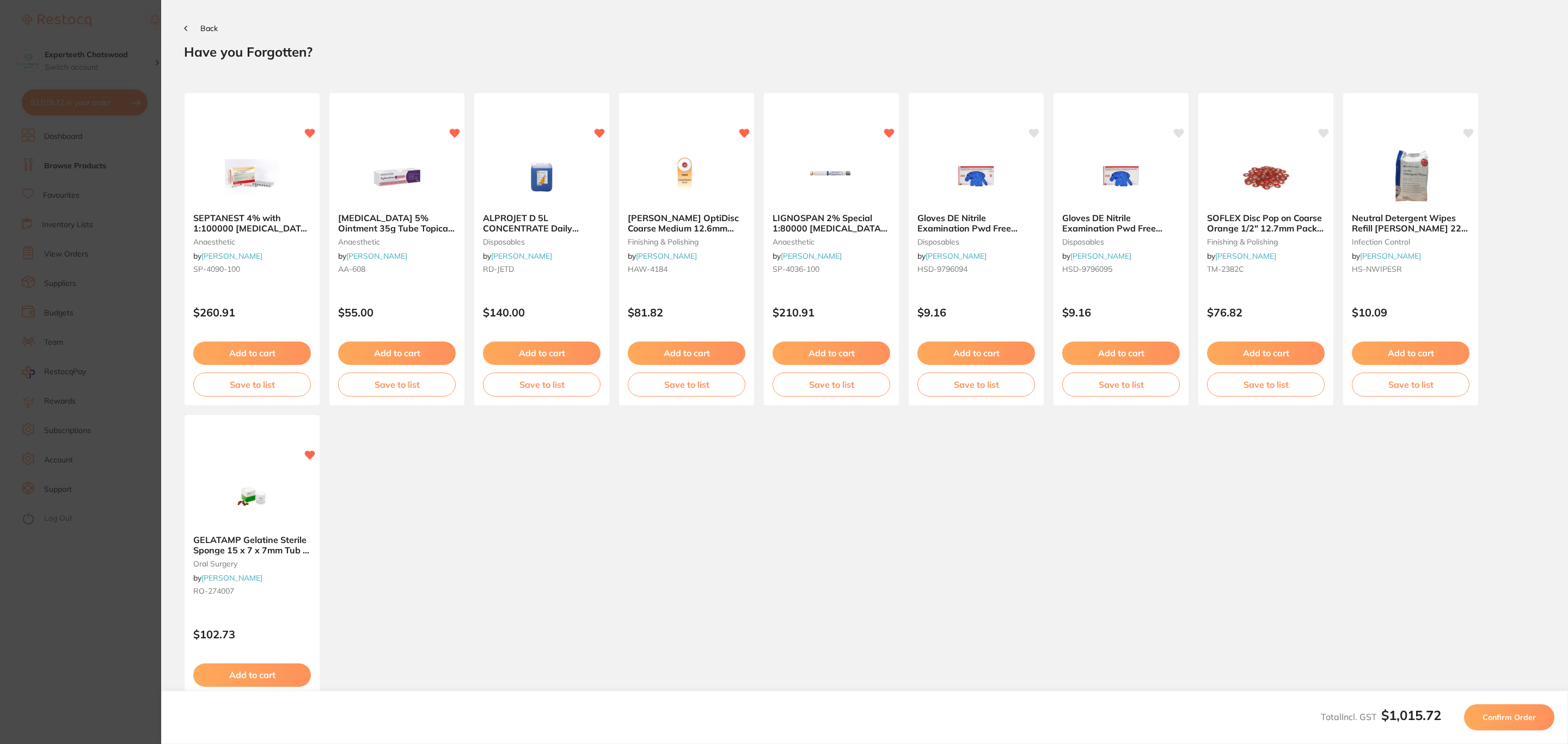
click at [1508, 714] on span "Confirm Order" at bounding box center [1510, 717] width 54 height 10
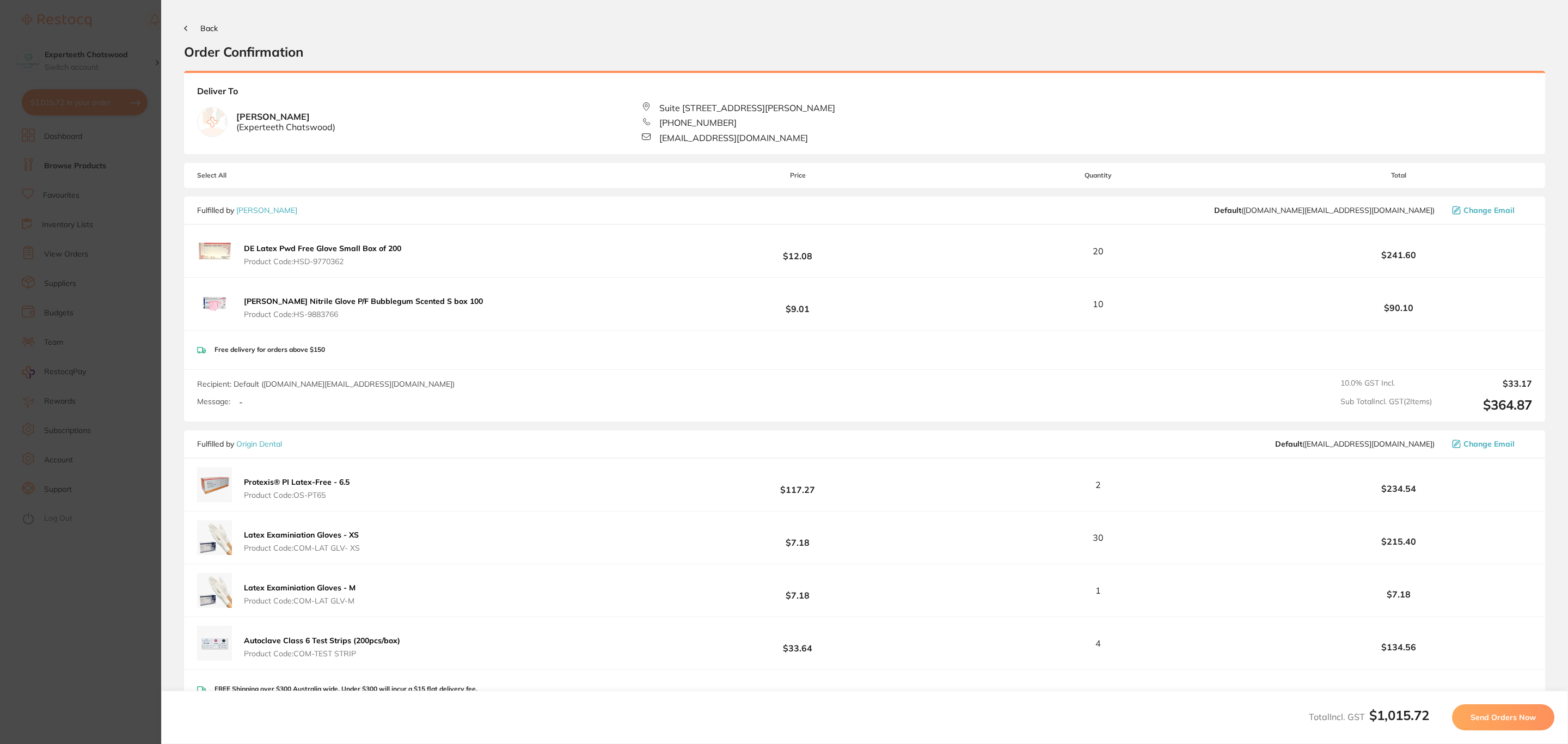
click at [1508, 714] on span "Send Orders Now" at bounding box center [1503, 717] width 65 height 10
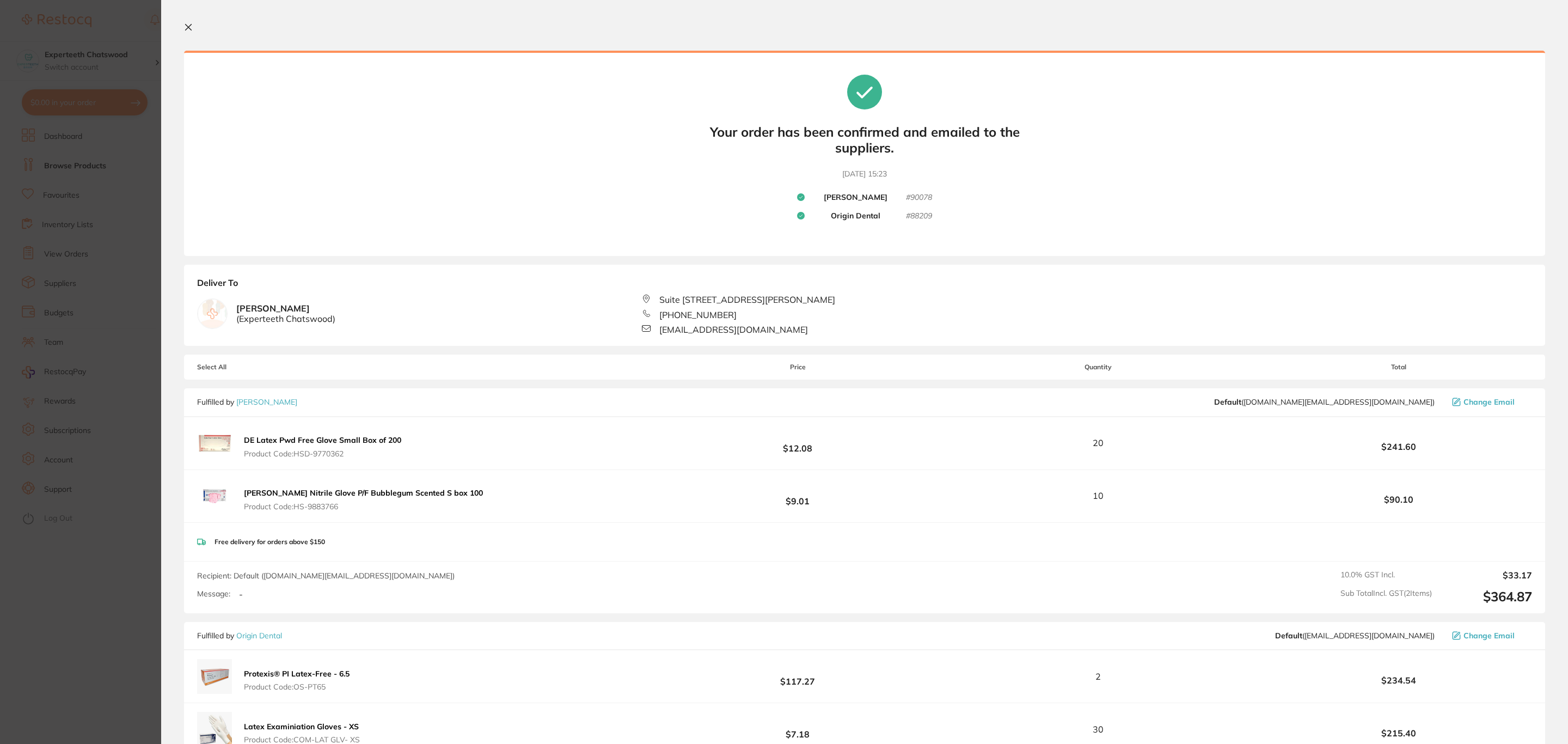
click at [61, 342] on section "Update RRP Set your pre negotiated price for this item. Item Agreed RRP (excl. …" at bounding box center [784, 372] width 1568 height 744
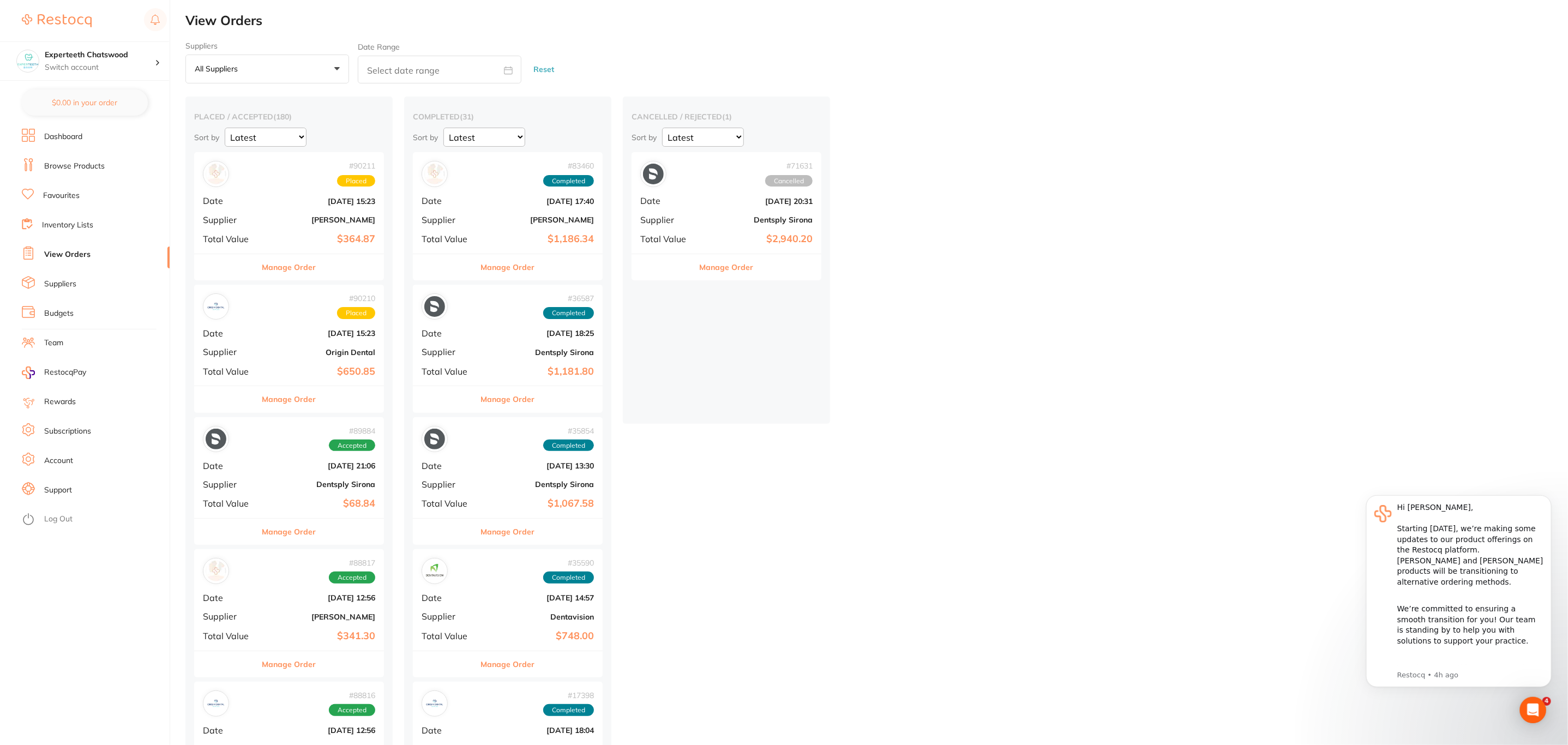
click at [69, 285] on link "Suppliers" at bounding box center [60, 284] width 32 height 11
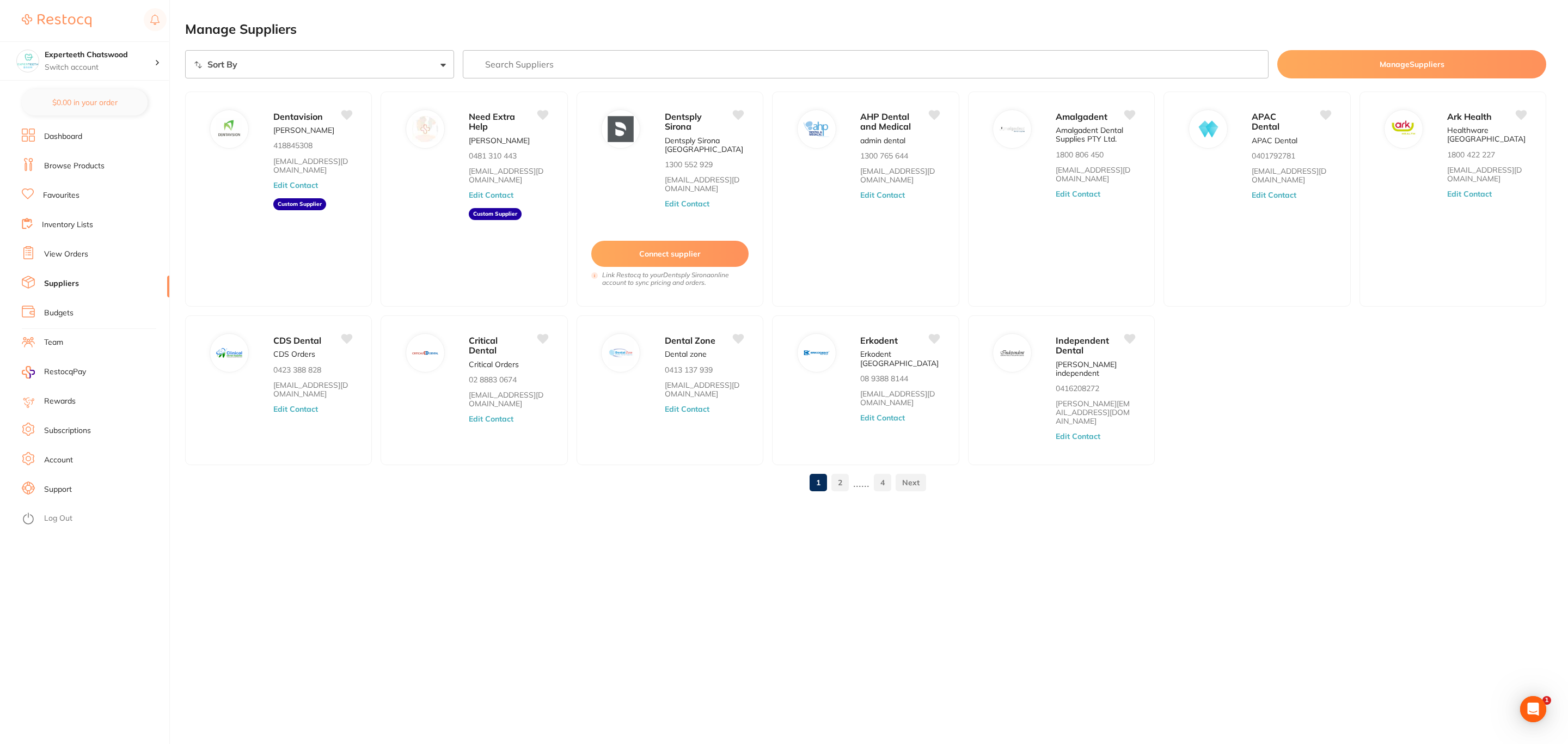
click at [598, 62] on input "search" at bounding box center [866, 64] width 807 height 29
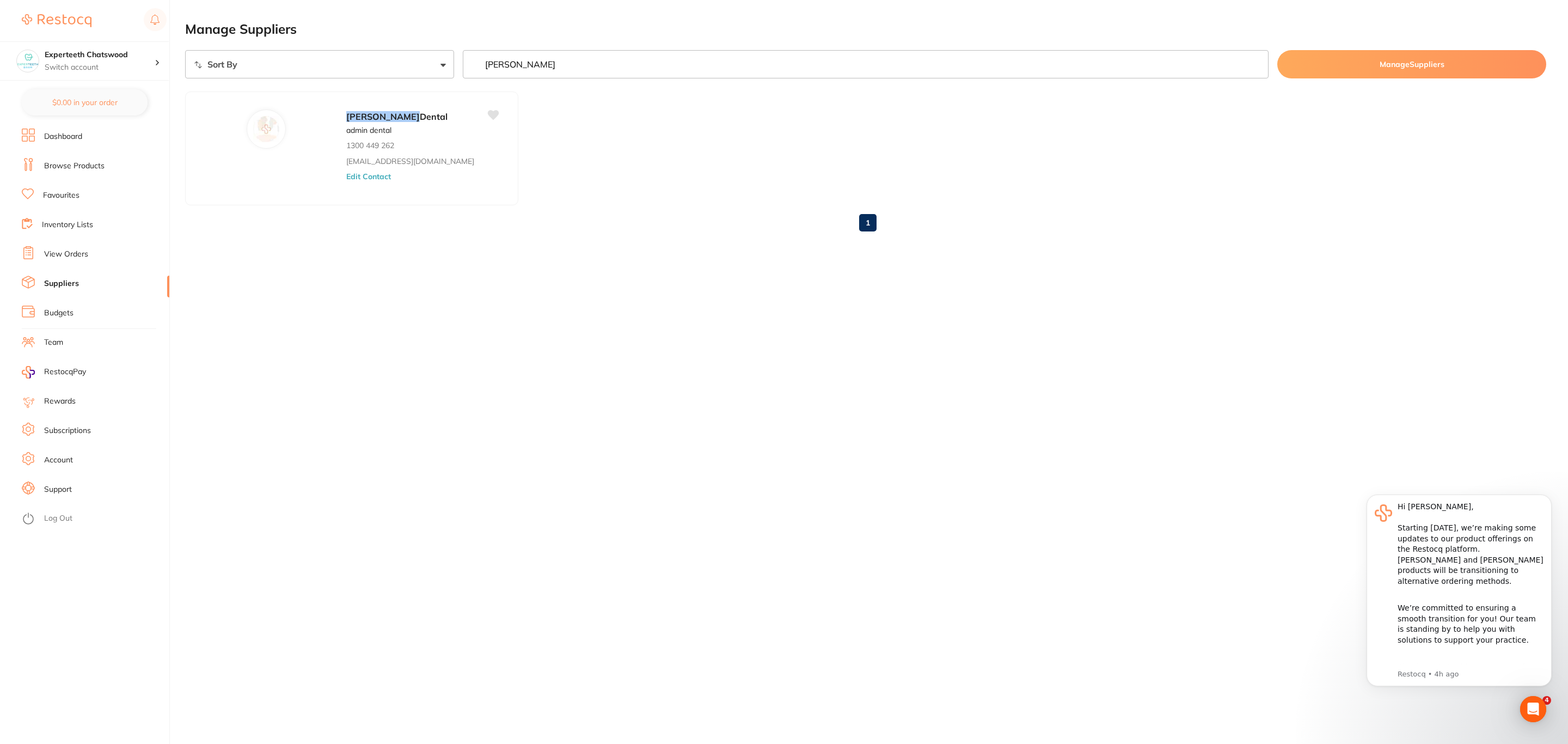
type input "adam"
click at [346, 174] on button "Edit Contact" at bounding box center [369, 177] width 45 height 9
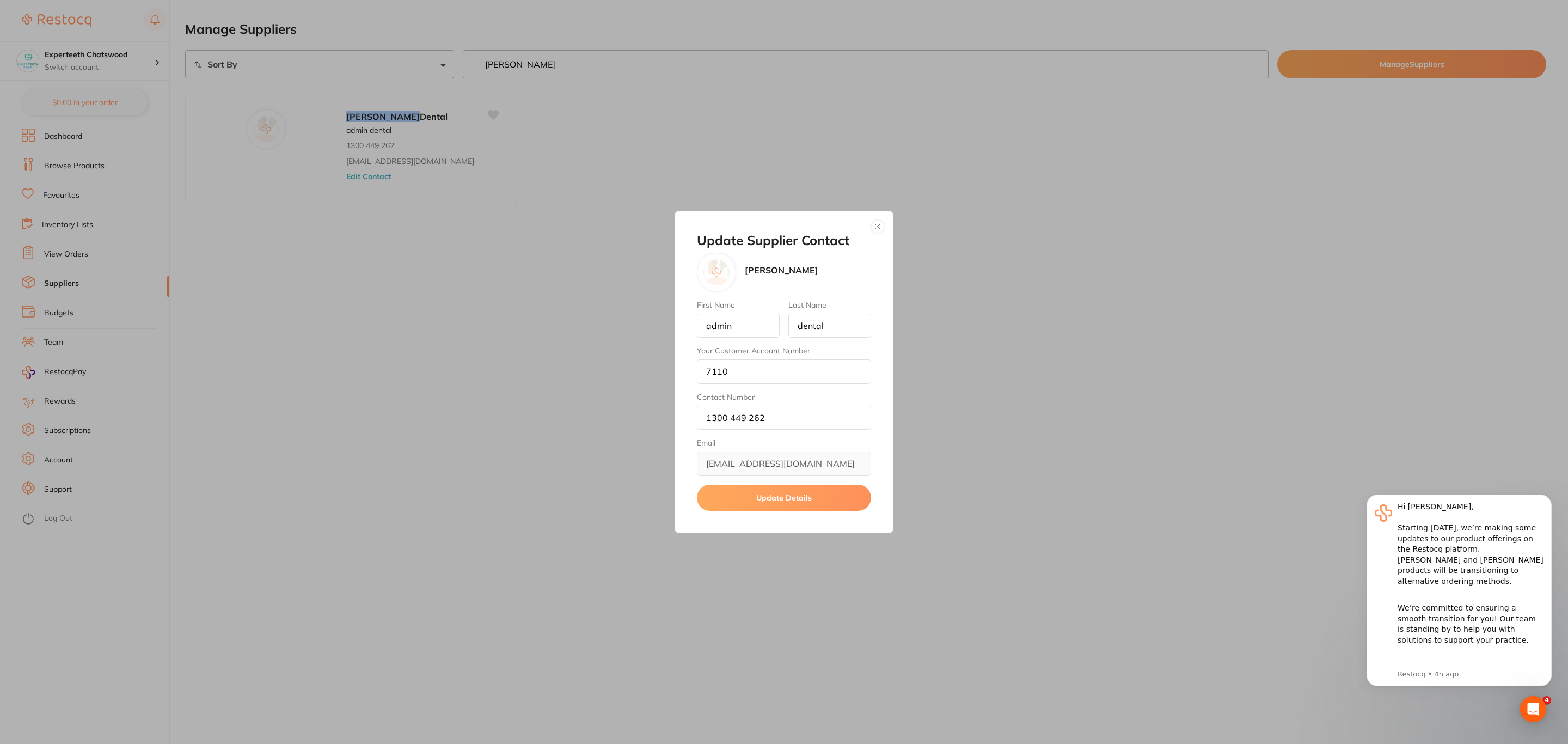
click at [877, 226] on button "button" at bounding box center [877, 226] width 13 height 13
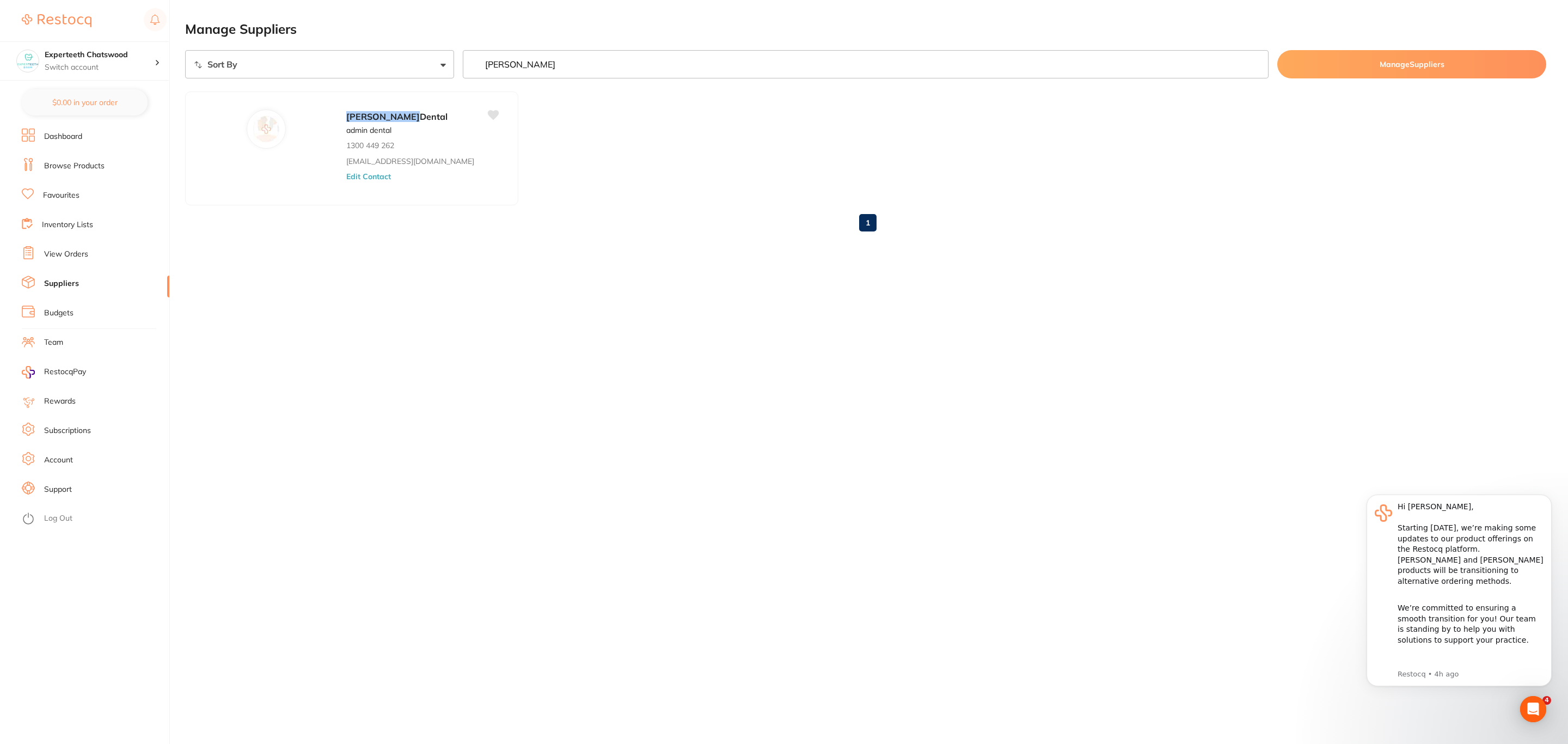
click at [82, 261] on li "View Orders" at bounding box center [96, 254] width 147 height 16
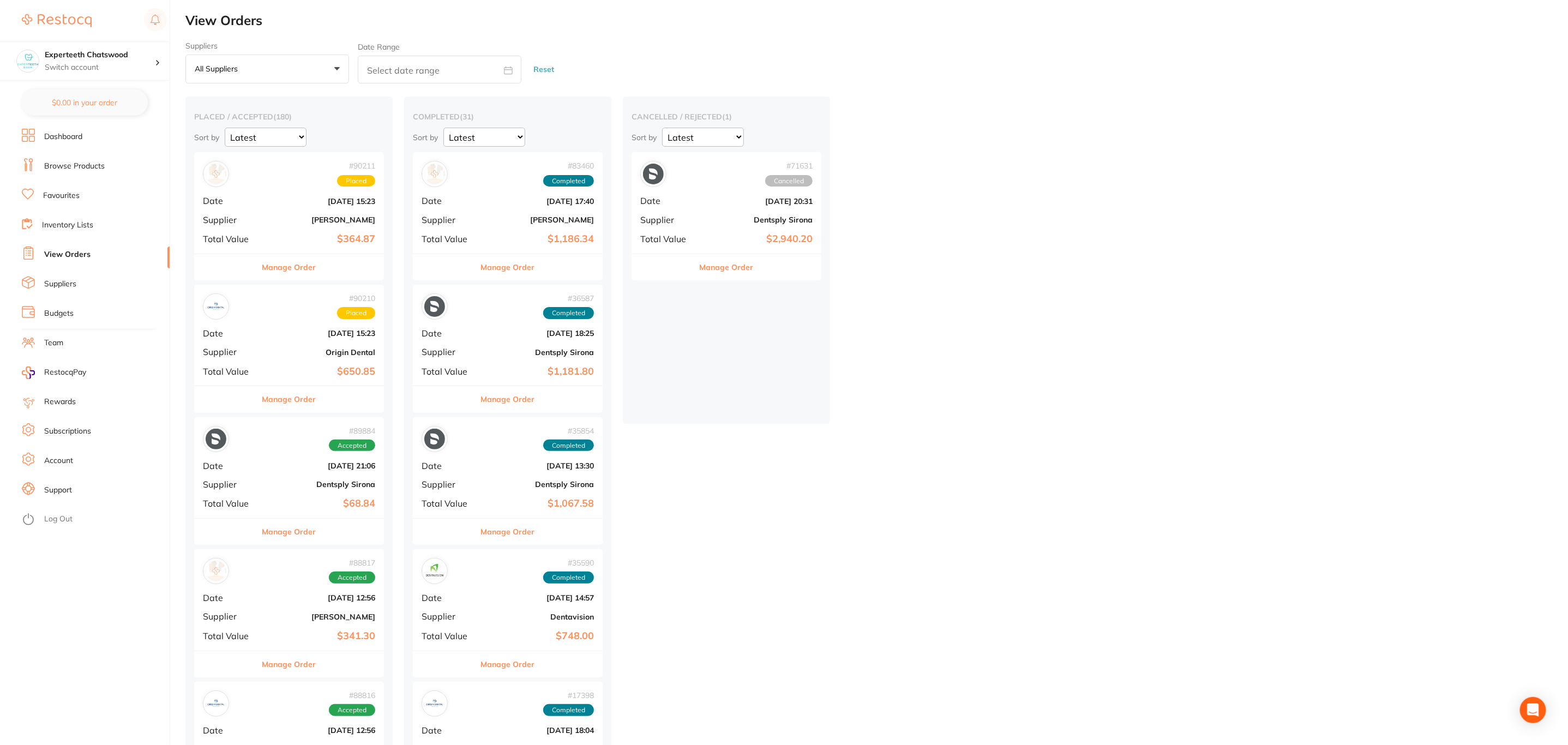
click at [275, 226] on div "# 90211 Placed Date Aug 13 2025, 15:23 Supplier Henry Schein Halas Total Value …" at bounding box center [288, 202] width 190 height 101
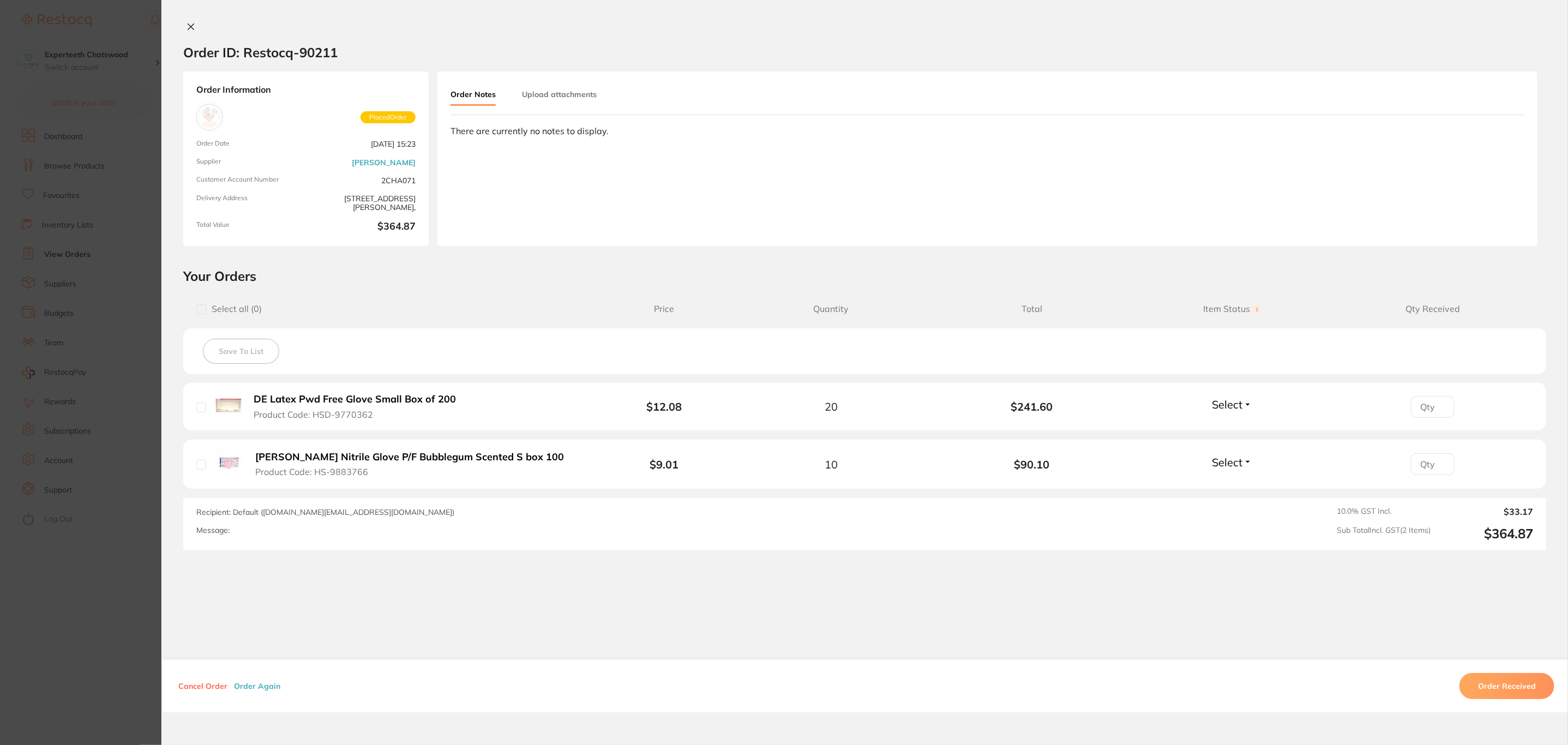
click at [116, 362] on section "Order ID: Restocq- 90211 Order Information Placed Order Order Date Aug 13 2025,…" at bounding box center [784, 372] width 1568 height 745
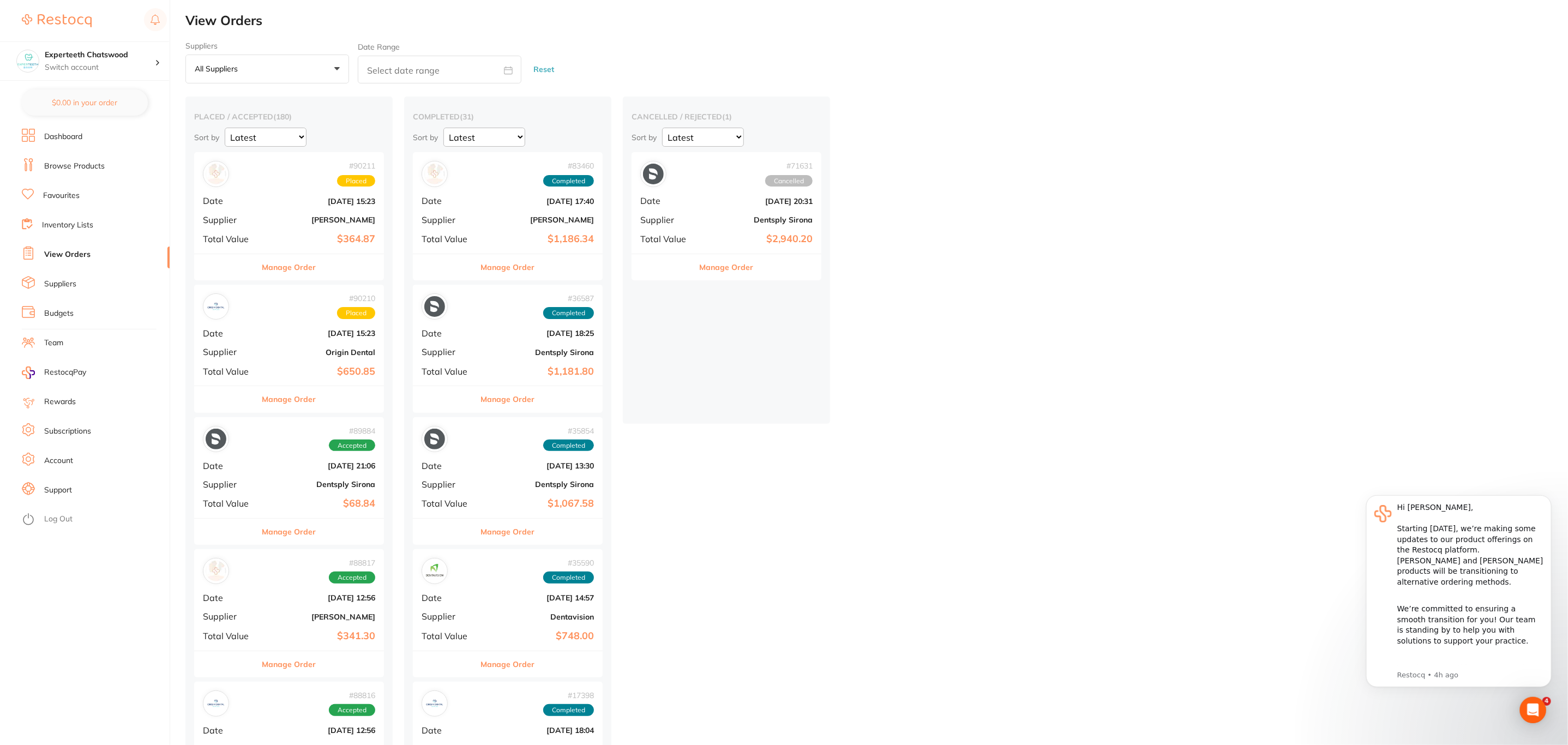
click at [269, 323] on div "# 90210 Placed Date Aug 13 2025, 15:23 Supplier Origin Dental Total Value $650.…" at bounding box center [288, 335] width 190 height 101
